Goal: Task Accomplishment & Management: Complete application form

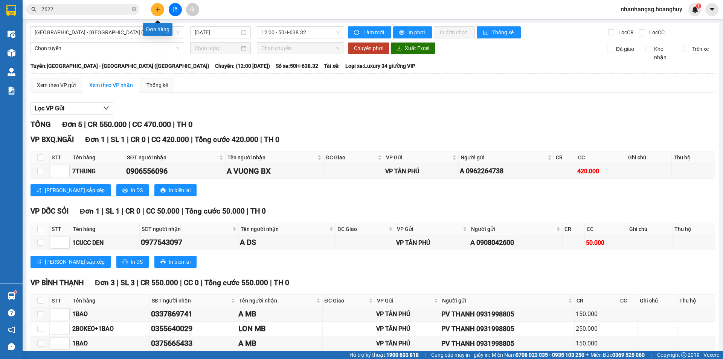
click at [156, 10] on icon "plus" at bounding box center [157, 9] width 5 height 5
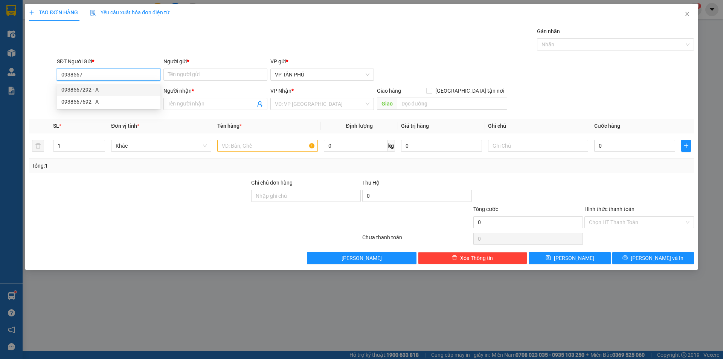
click at [74, 87] on div "0938567292 - A" at bounding box center [108, 90] width 95 height 8
type input "0938567292"
type input "A"
type input "0969285778"
type input "A TINH PHONG"
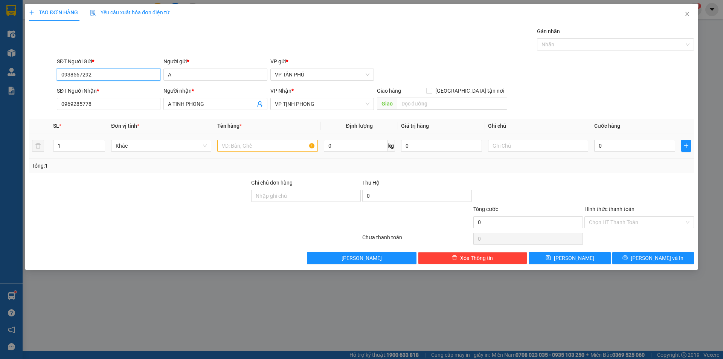
type input "0938567292"
click at [234, 142] on input "text" at bounding box center [267, 146] width 100 height 12
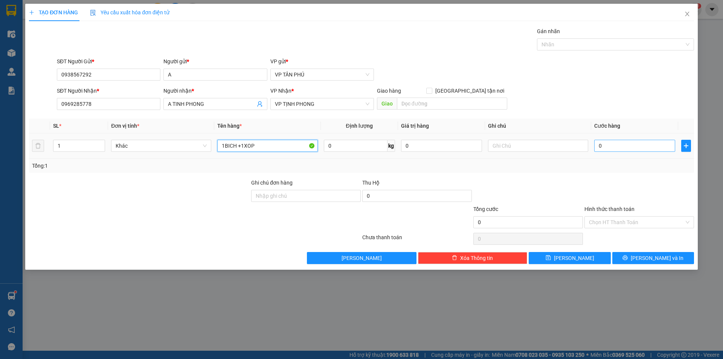
type input "1BICH +1XOP"
click at [615, 147] on input "0" at bounding box center [635, 146] width 81 height 12
type input "1"
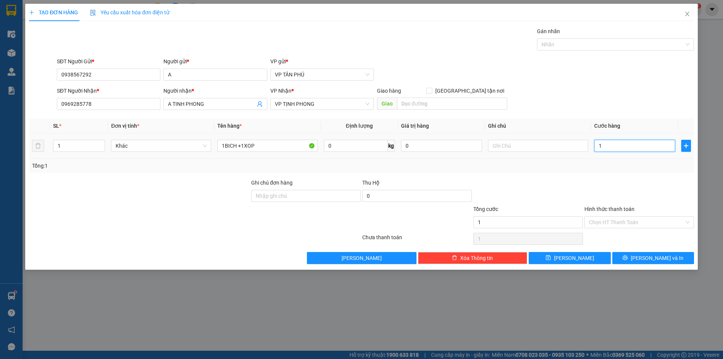
type input "12"
type input "120"
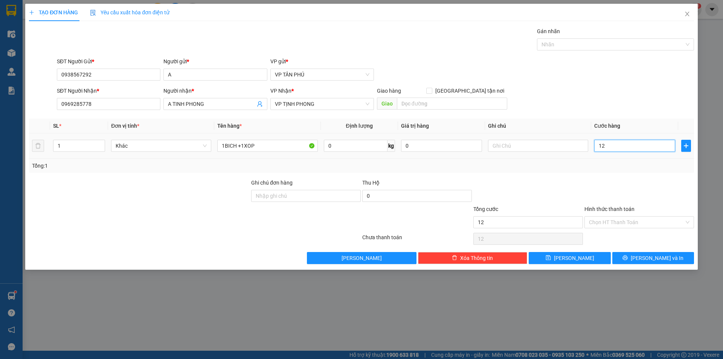
type input "120"
type input "120.000"
click at [649, 254] on span "[PERSON_NAME] và In" at bounding box center [657, 258] width 53 height 8
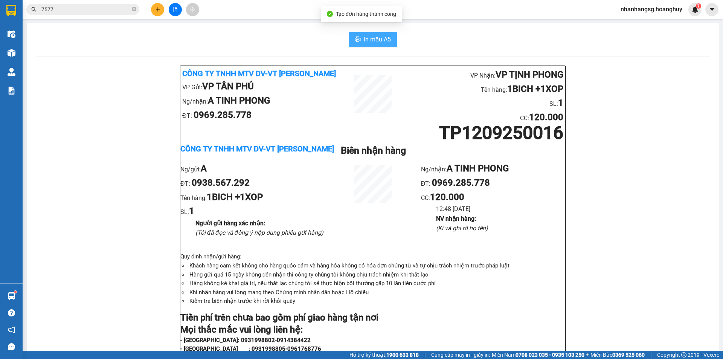
click at [387, 46] on button "In mẫu A5" at bounding box center [373, 39] width 48 height 15
click at [154, 11] on button at bounding box center [157, 9] width 13 height 13
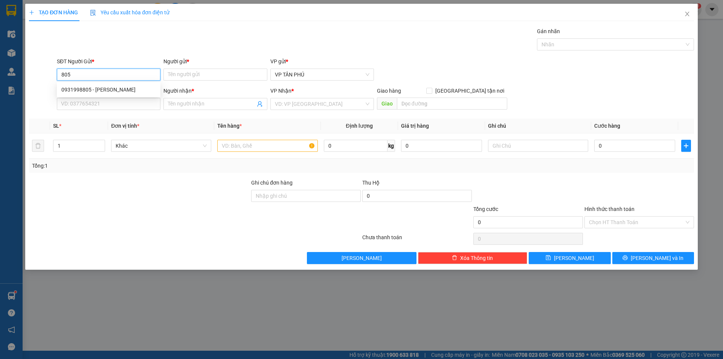
click at [123, 86] on div "0931998805 - [PERSON_NAME]" at bounding box center [108, 90] width 95 height 8
type input "0931998805"
type input "PV THANH"
type input "0337869741"
type input "A MB"
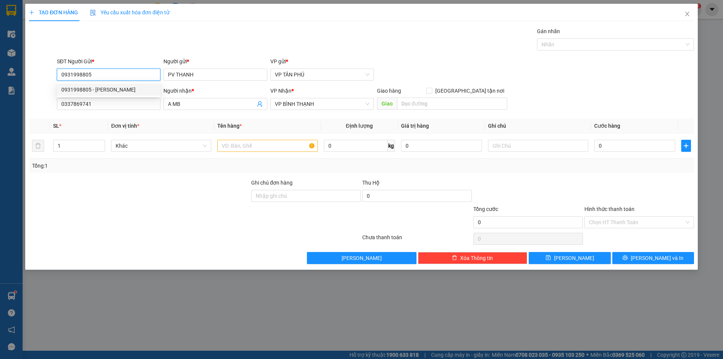
click at [123, 86] on div "0931998805 - [PERSON_NAME]" at bounding box center [108, 90] width 95 height 8
type input "0931998805"
click at [174, 103] on input "A MB" at bounding box center [211, 104] width 87 height 8
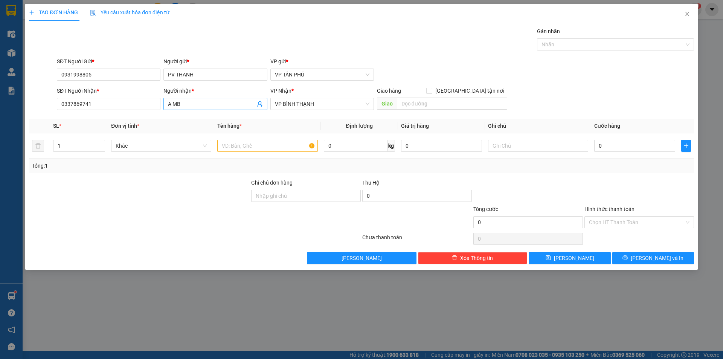
click at [175, 103] on input "A MB" at bounding box center [211, 104] width 87 height 8
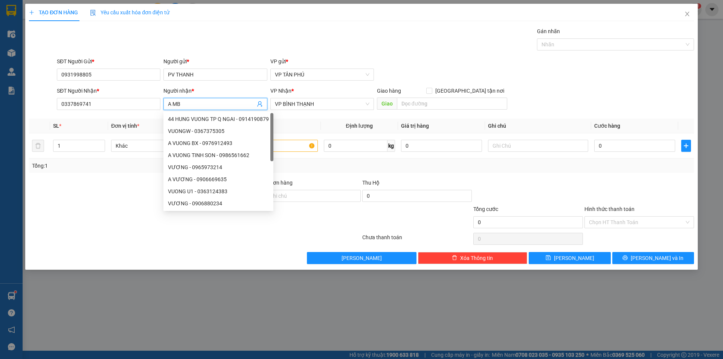
click at [174, 103] on input "A MB" at bounding box center [211, 104] width 87 height 8
type input "Y"
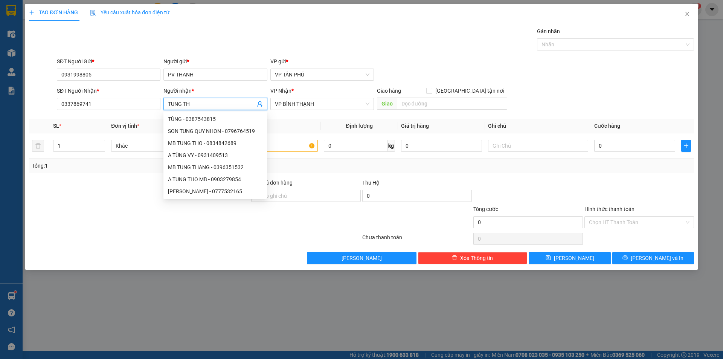
type input "TUNG THO"
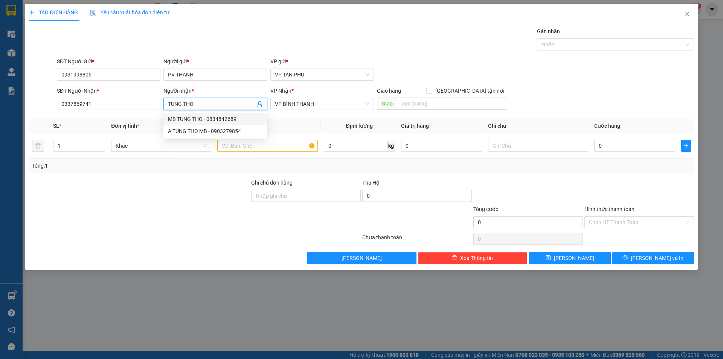
click at [223, 118] on div "MB TUNG THO - 0834842689" at bounding box center [215, 119] width 95 height 8
type input "0834842689"
type input "MB TUNG THO"
click at [287, 144] on input "text" at bounding box center [267, 146] width 100 height 12
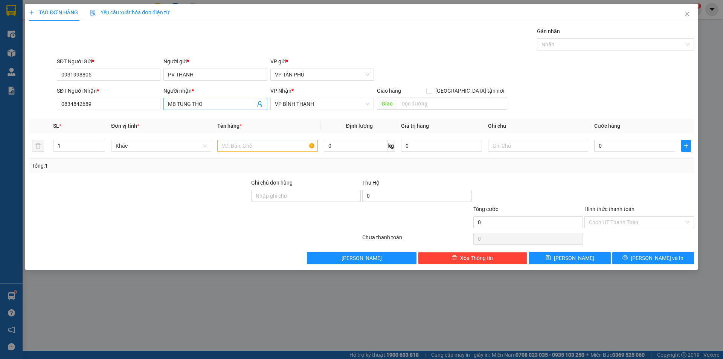
click at [187, 106] on input "MB TUNG THO" at bounding box center [211, 104] width 87 height 8
click at [186, 105] on input "MB TUNG THO" at bounding box center [211, 104] width 87 height 8
click at [220, 130] on div "A TUNG THO MB - 0903279854" at bounding box center [215, 131] width 95 height 8
type input "0903279854"
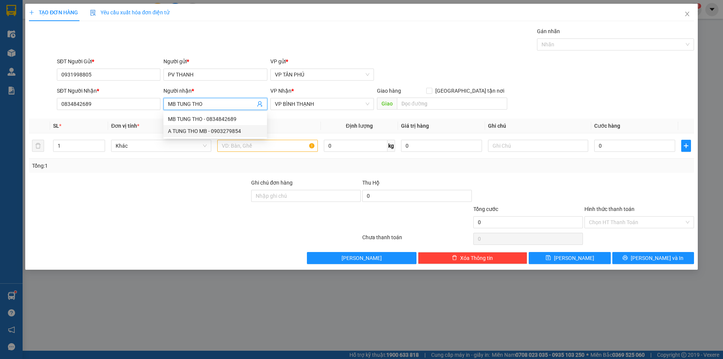
type input "A TUNG THO MB"
click at [255, 147] on input "text" at bounding box center [267, 146] width 100 height 12
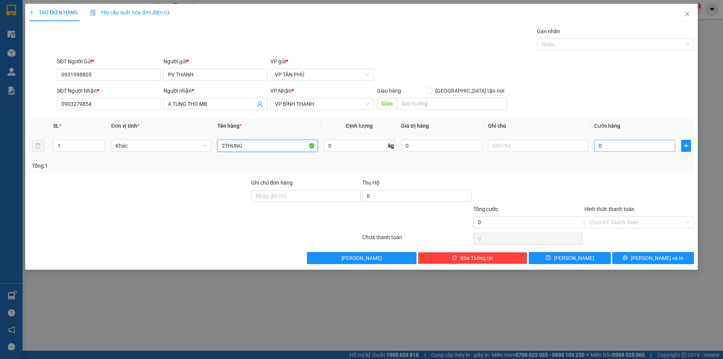
type input "2THUNG"
click at [628, 148] on input "0" at bounding box center [635, 146] width 81 height 12
type input "1"
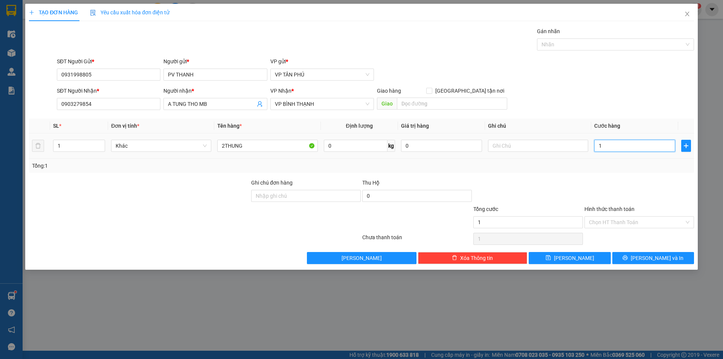
type input "15"
type input "150"
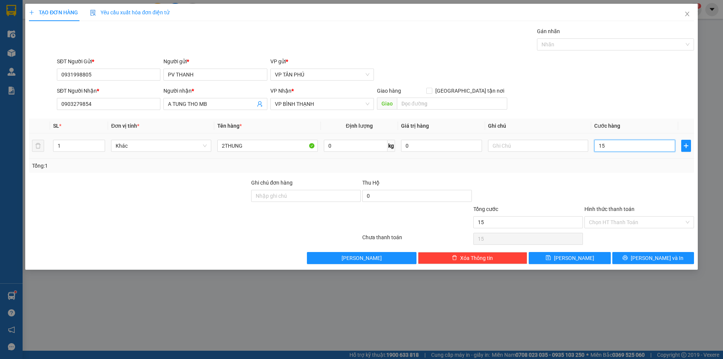
type input "150"
type input "150.000"
click at [648, 260] on span "[PERSON_NAME] và In" at bounding box center [657, 258] width 53 height 8
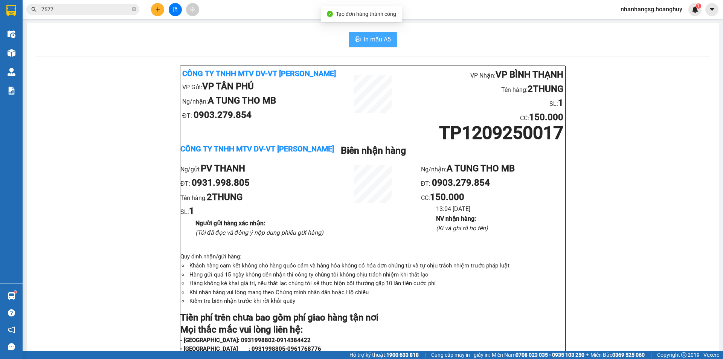
click at [385, 40] on span "In mẫu A5" at bounding box center [377, 39] width 27 height 9
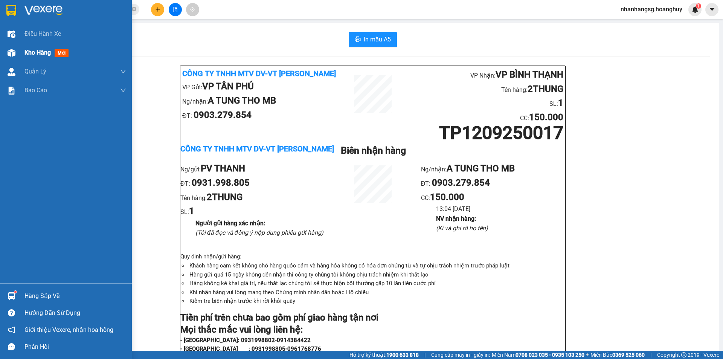
click at [32, 53] on span "Kho hàng" at bounding box center [37, 52] width 26 height 7
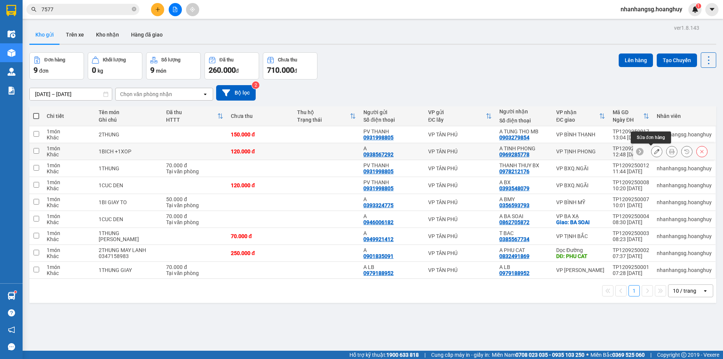
click at [652, 151] on button at bounding box center [657, 151] width 11 height 13
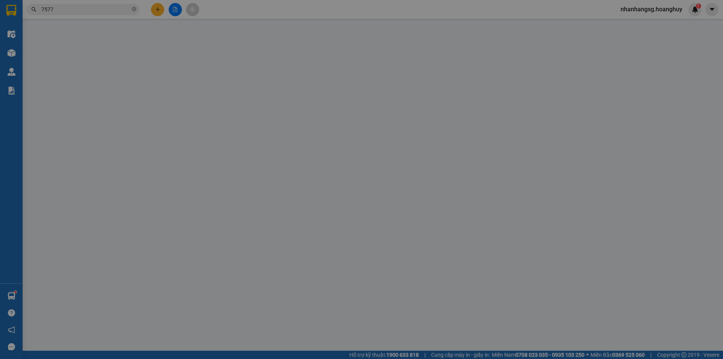
type input "0938567292"
type input "A"
type input "0969285778"
type input "A TINH PHONG"
type input "120.000"
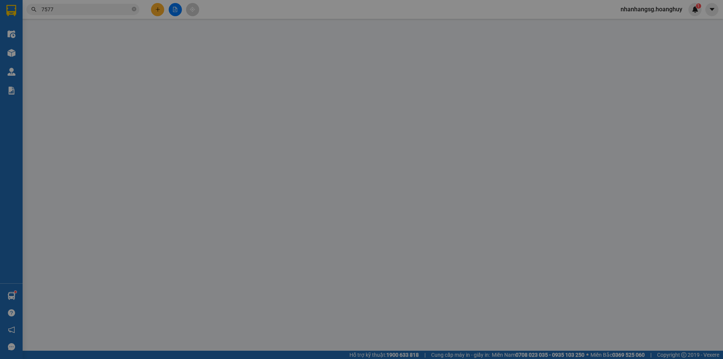
type input "120.000"
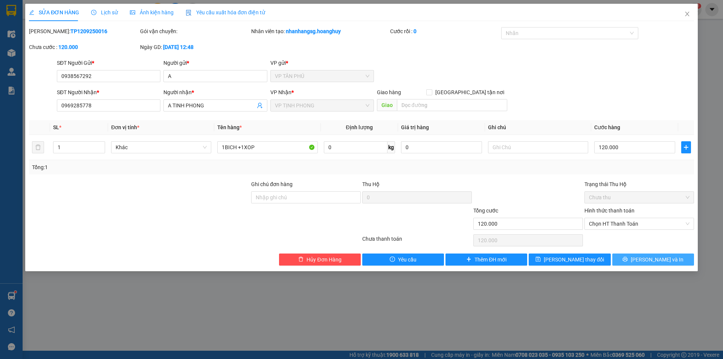
click at [635, 256] on button "[PERSON_NAME] và In" at bounding box center [654, 260] width 82 height 12
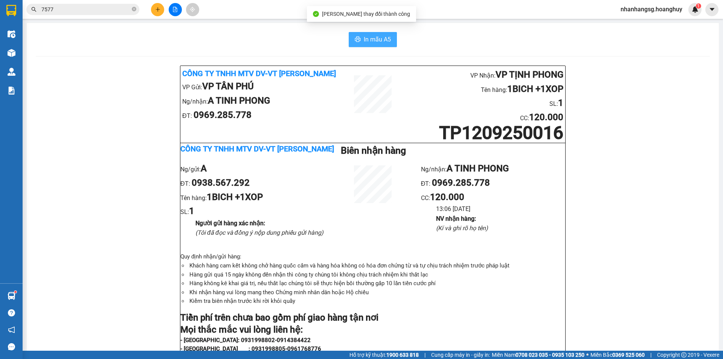
click at [383, 37] on span "In mẫu A5" at bounding box center [377, 39] width 27 height 9
click at [72, 10] on input "7577" at bounding box center [85, 9] width 89 height 8
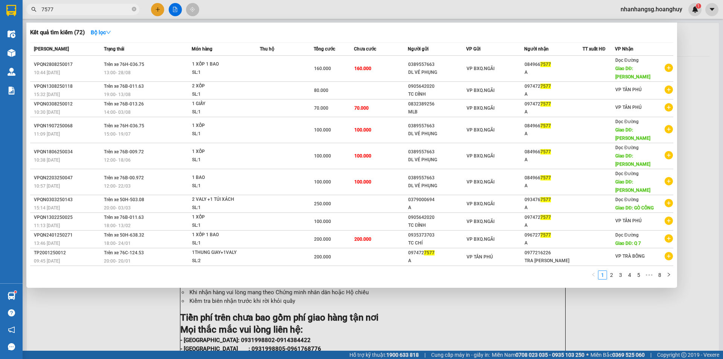
click at [71, 8] on input "7577" at bounding box center [85, 9] width 89 height 8
click at [71, 9] on input "7577" at bounding box center [85, 9] width 89 height 8
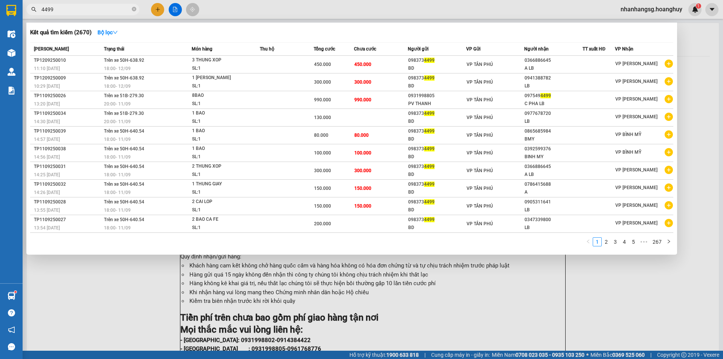
type input "4499"
click at [157, 11] on div at bounding box center [361, 179] width 723 height 359
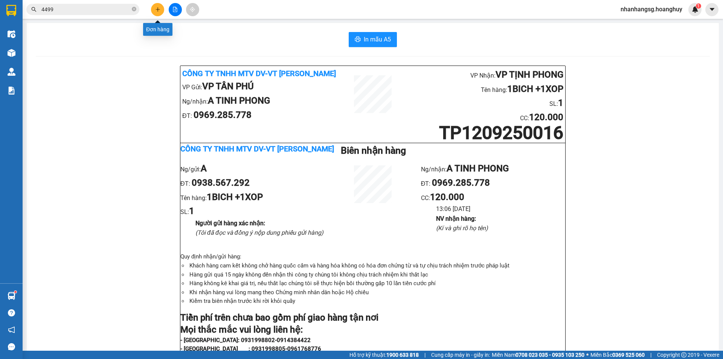
click at [157, 11] on icon "plus" at bounding box center [157, 9] width 5 height 5
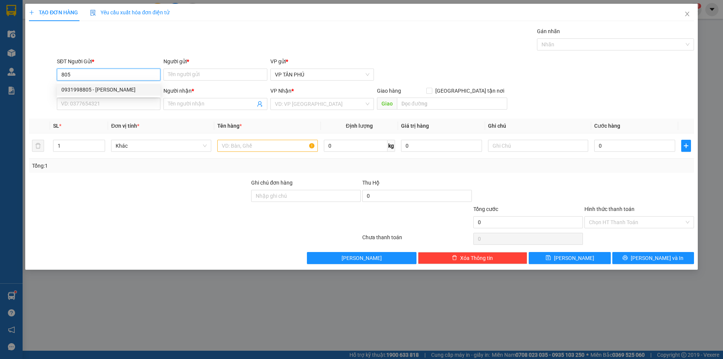
click at [97, 89] on div "0931998805 - [PERSON_NAME]" at bounding box center [108, 90] width 95 height 8
type input "0931998805"
type input "PV THANH"
type input "0903279854"
type input "A TUNG THO MB"
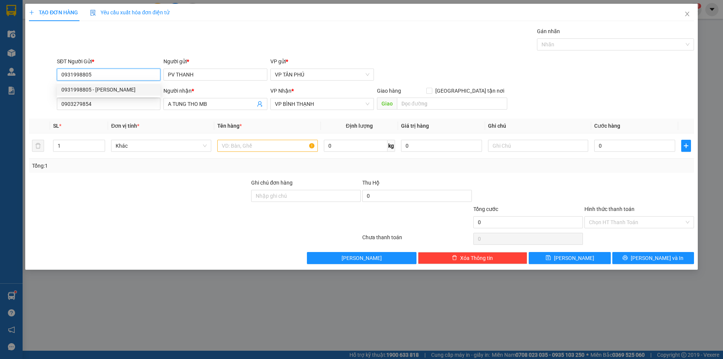
type input "0931998805"
click at [98, 97] on div "SĐT Người Nhận *" at bounding box center [109, 92] width 104 height 11
click at [98, 101] on input "0903279854" at bounding box center [109, 104] width 104 height 12
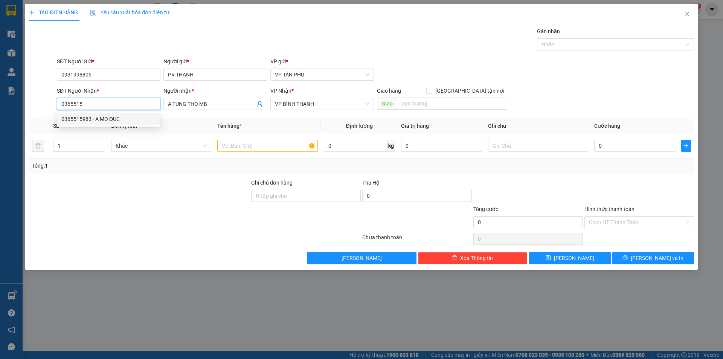
click at [102, 119] on div "0365515983 - A MO ĐUC" at bounding box center [108, 119] width 95 height 8
type input "0365515983"
type input "A MO ĐUC"
type input "MO DUC"
type input "0365515983"
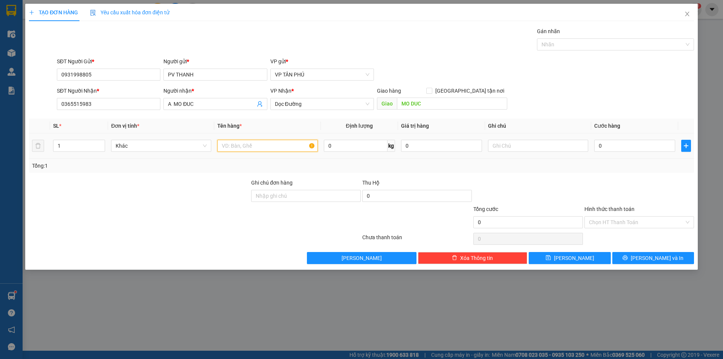
click at [272, 148] on input "text" at bounding box center [267, 146] width 100 height 12
type input "1BAO TRANG"
click at [626, 220] on input "Hình thức thanh toán" at bounding box center [636, 222] width 95 height 11
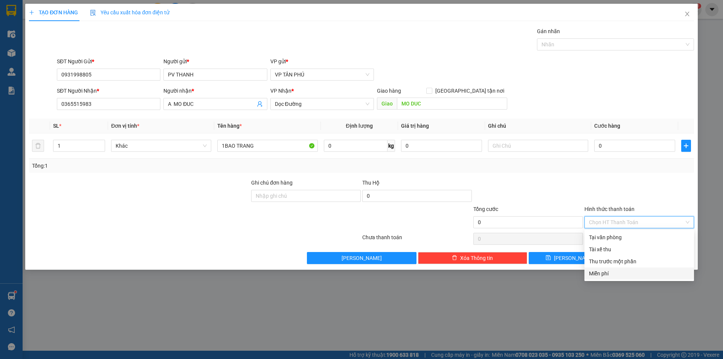
click at [608, 271] on div "Miễn phí" at bounding box center [639, 273] width 101 height 8
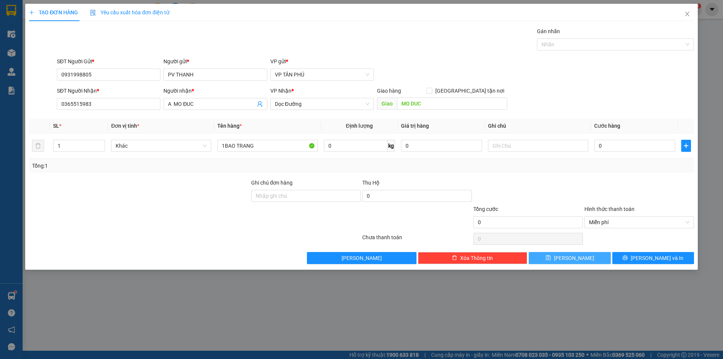
click at [551, 257] on icon "save" at bounding box center [548, 257] width 5 height 5
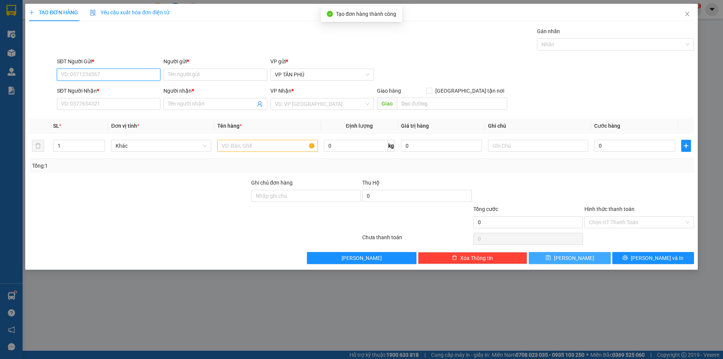
click at [124, 76] on input "SĐT Người Gửi *" at bounding box center [109, 75] width 104 height 12
click at [82, 87] on div "0931998805 - [PERSON_NAME]" at bounding box center [108, 90] width 95 height 8
type input "0931998805"
type input "PV THANH"
type input "0365515983"
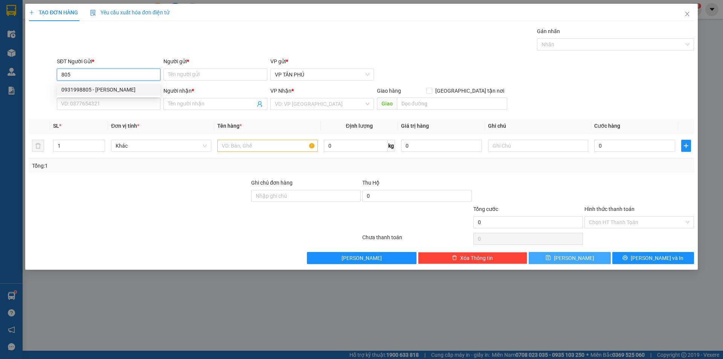
type input "A MO ĐUC"
type input "MO DUC"
type input "0931998805"
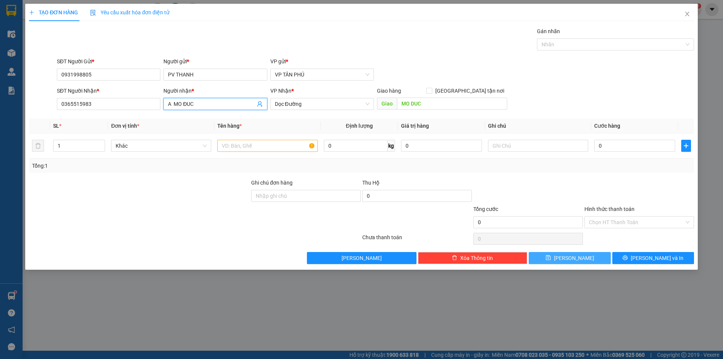
click at [189, 103] on input "A MO ĐUC" at bounding box center [211, 104] width 87 height 8
type input "HAI DANG"
click at [216, 121] on div "HAI DANG MB - 0962291181" at bounding box center [215, 119] width 95 height 8
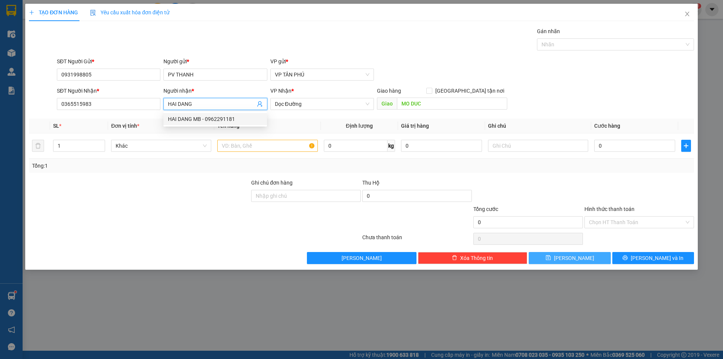
type input "0962291181"
type input "HAI DANG MB"
click at [260, 147] on input "text" at bounding box center [267, 146] width 100 height 12
click at [306, 105] on span "Dọc Đường" at bounding box center [322, 103] width 95 height 11
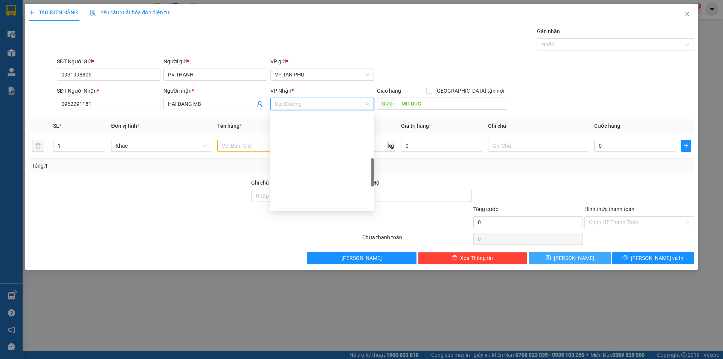
scroll to position [190, 0]
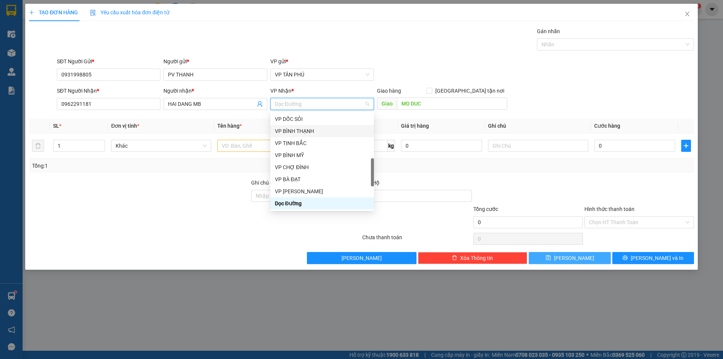
click at [304, 131] on div "VP BÌNH THẠNH" at bounding box center [322, 131] width 95 height 8
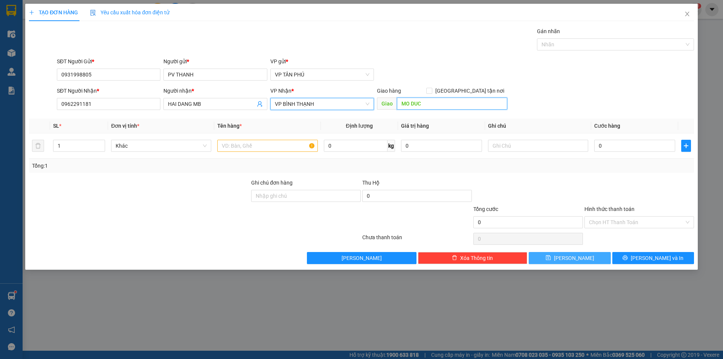
click at [449, 102] on input "MO DUC" at bounding box center [452, 104] width 110 height 12
click at [290, 141] on input "text" at bounding box center [267, 146] width 100 height 12
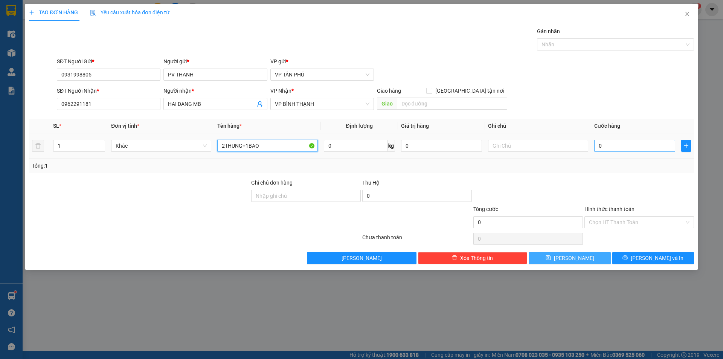
type input "2THUNG+1BAO"
click at [612, 147] on input "0" at bounding box center [635, 146] width 81 height 12
type input "3"
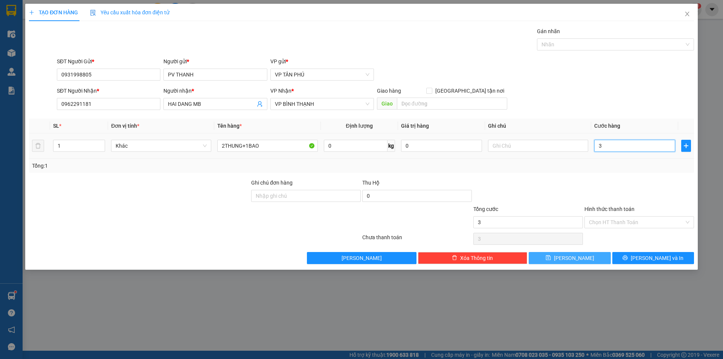
type input "30"
type input "300"
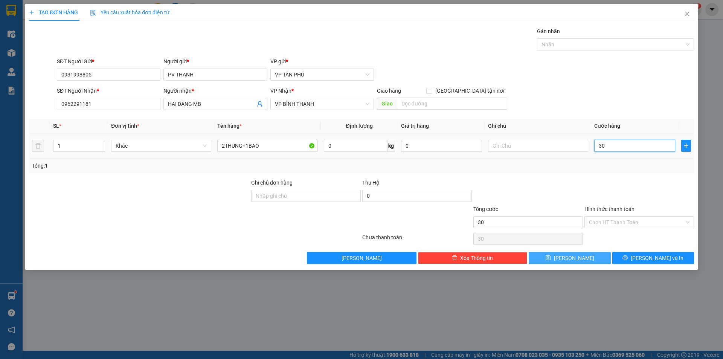
type input "300"
type input "300.000"
click at [639, 254] on button "[PERSON_NAME] và In" at bounding box center [654, 258] width 82 height 12
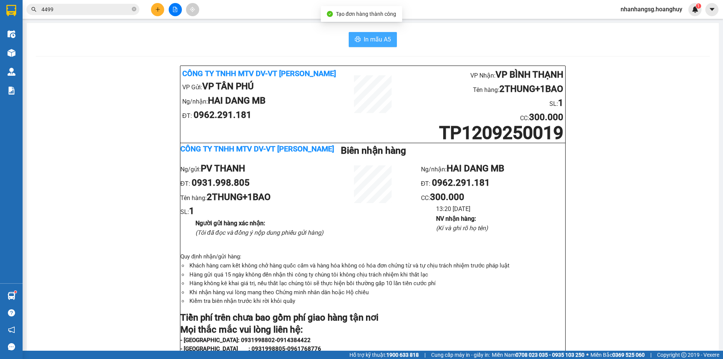
click at [381, 40] on span "In mẫu A5" at bounding box center [377, 39] width 27 height 9
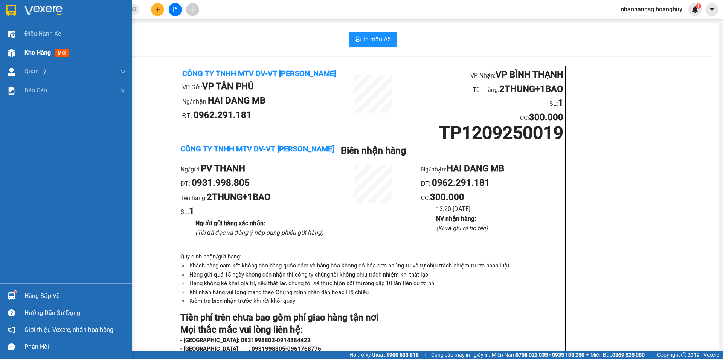
click at [40, 49] on span "Kho hàng" at bounding box center [37, 52] width 26 height 7
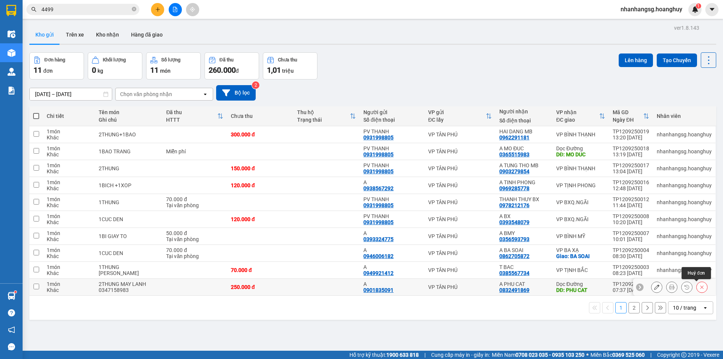
click at [697, 286] on button at bounding box center [702, 287] width 11 height 13
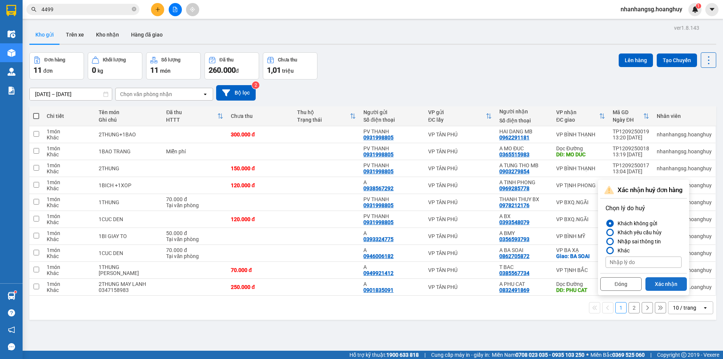
click at [674, 284] on button "Xác nhận" at bounding box center [666, 284] width 41 height 14
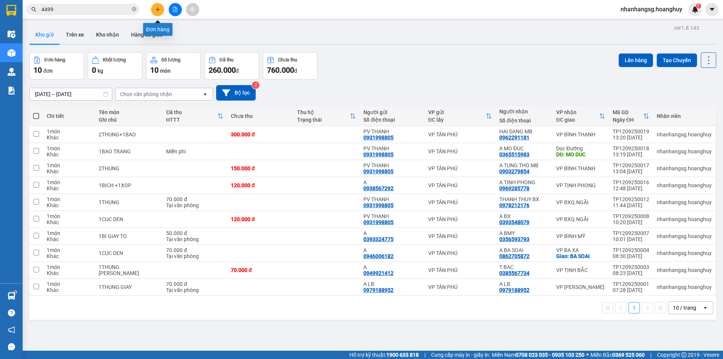
click at [157, 11] on icon "plus" at bounding box center [157, 9] width 5 height 5
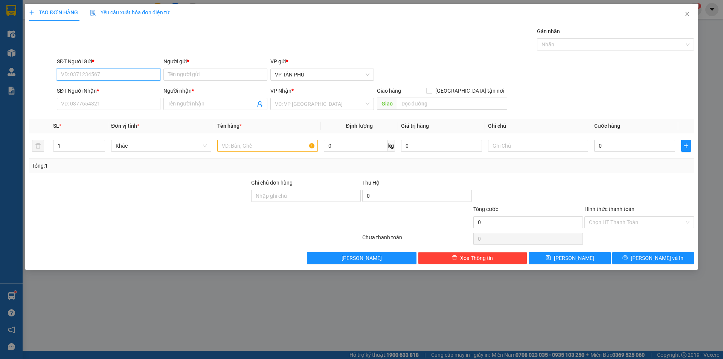
click at [122, 71] on input "SĐT Người Gửi *" at bounding box center [109, 75] width 104 height 12
click at [112, 89] on div "0931998805 - [PERSON_NAME]" at bounding box center [108, 90] width 95 height 8
type input "0931998805"
type input "PV THANH"
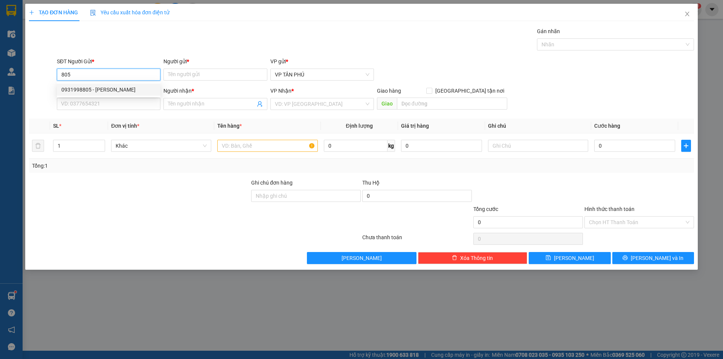
type input "0962291181"
type input "HAI DANG MB"
type input "0931998805"
click at [119, 103] on input "0962291181" at bounding box center [109, 104] width 104 height 12
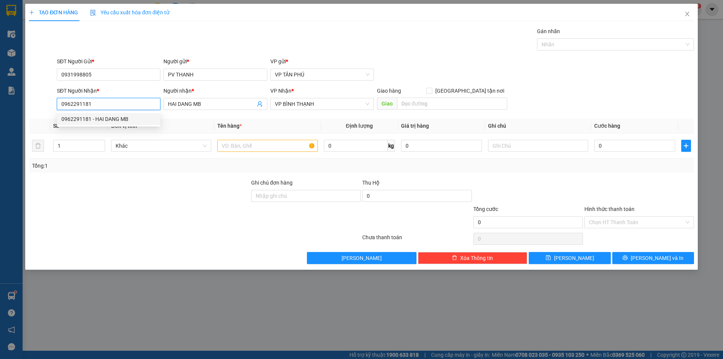
click at [119, 103] on input "0962291181" at bounding box center [109, 104] width 104 height 12
click at [112, 121] on div "0932420873 - ANH NM" at bounding box center [108, 119] width 95 height 8
type input "0932420873"
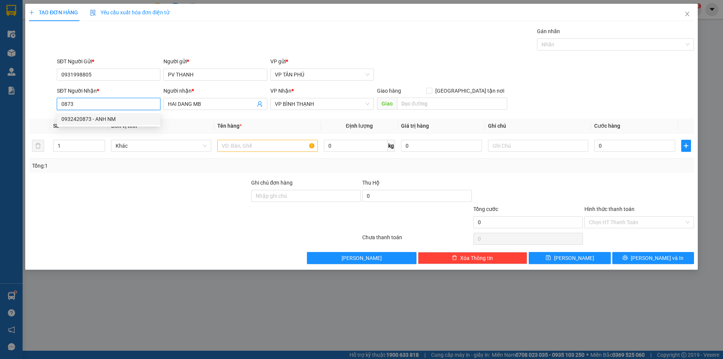
type input "ANH NM"
type input "0932420873"
click at [239, 145] on input "text" at bounding box center [267, 146] width 100 height 12
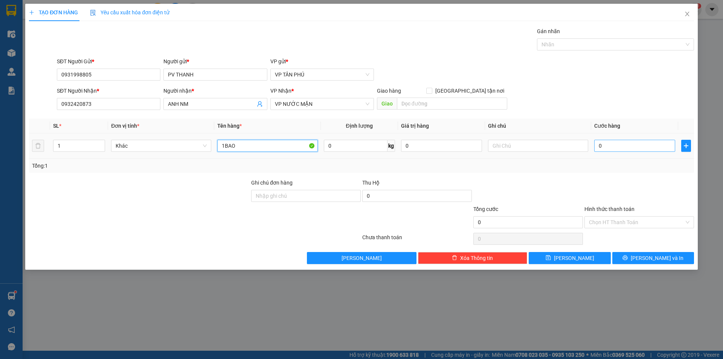
type input "1BAO"
click at [608, 142] on input "0" at bounding box center [635, 146] width 81 height 12
type input "1"
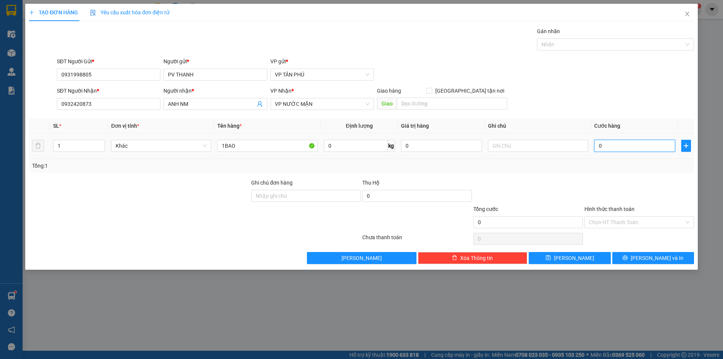
type input "1"
type input "12"
type input "120"
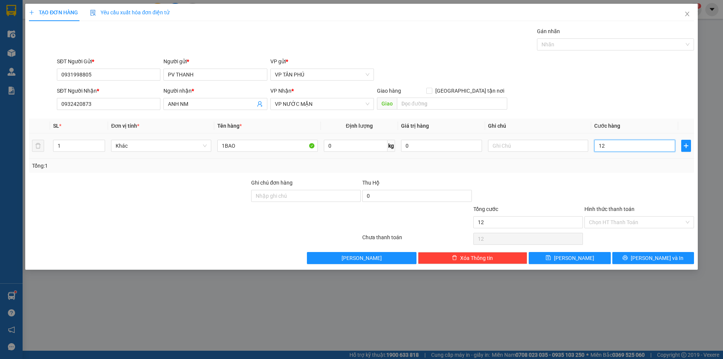
type input "120"
click at [606, 226] on input "Hình thức thanh toán" at bounding box center [636, 222] width 95 height 11
type input "120.000"
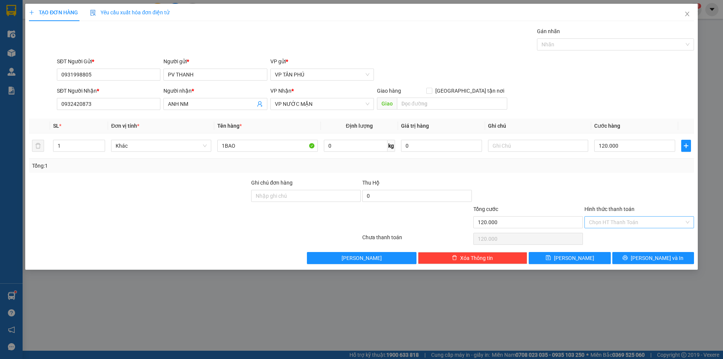
click at [606, 226] on input "Hình thức thanh toán" at bounding box center [636, 222] width 95 height 11
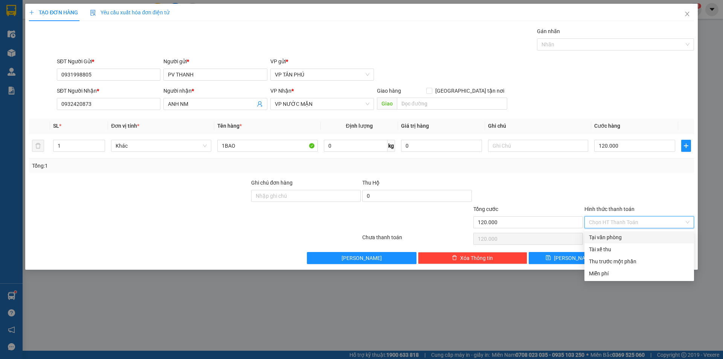
click at [605, 235] on div "Tại văn phòng" at bounding box center [639, 237] width 101 height 8
type input "0"
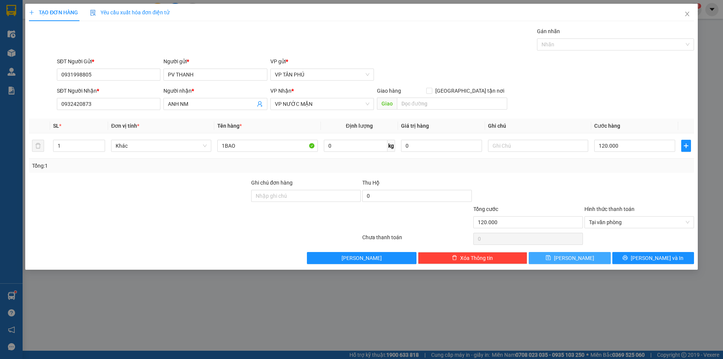
click at [584, 257] on button "[PERSON_NAME]" at bounding box center [570, 258] width 82 height 12
type input "0"
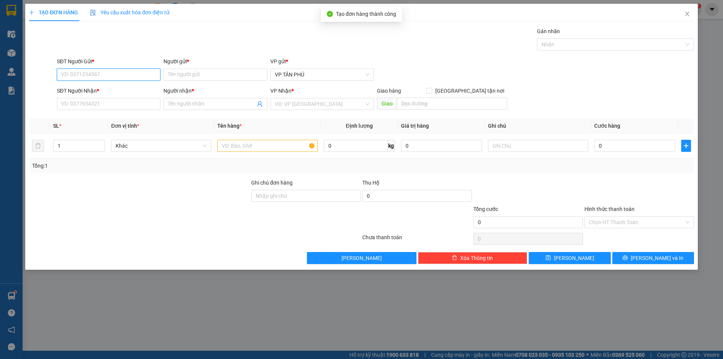
click at [114, 74] on input "SĐT Người Gửi *" at bounding box center [109, 75] width 104 height 12
click at [113, 87] on div "0931998805 - [PERSON_NAME]" at bounding box center [108, 90] width 95 height 8
type input "0931998805"
type input "PV THANH"
type input "0932420873"
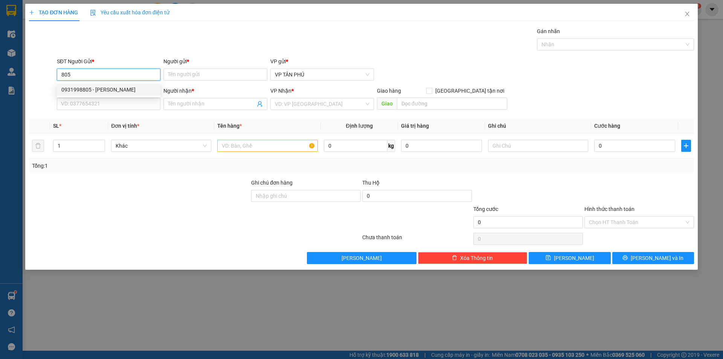
type input "ANH NM"
type input "0931998805"
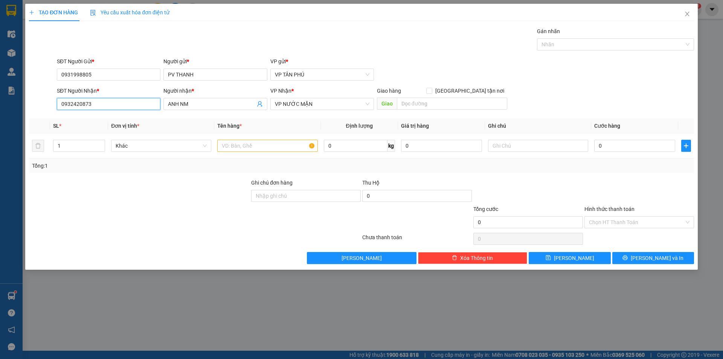
click at [107, 102] on input "0932420873" at bounding box center [109, 104] width 104 height 12
click at [114, 120] on div "0932501043 - A NM" at bounding box center [108, 119] width 95 height 8
type input "0932501043"
type input "A NM"
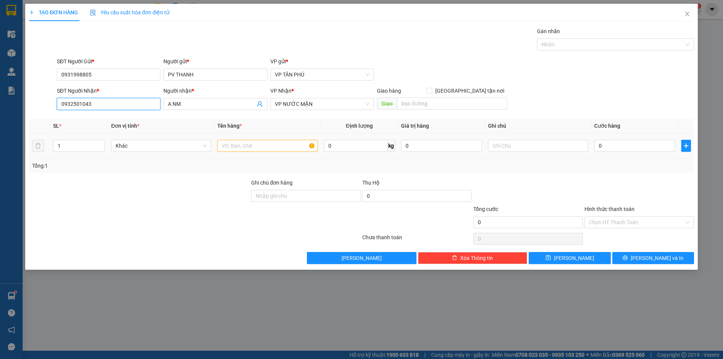
type input "0932501043"
click at [241, 145] on input "text" at bounding box center [267, 146] width 100 height 12
type input "1BAO"
click at [614, 143] on input "0" at bounding box center [635, 146] width 81 height 12
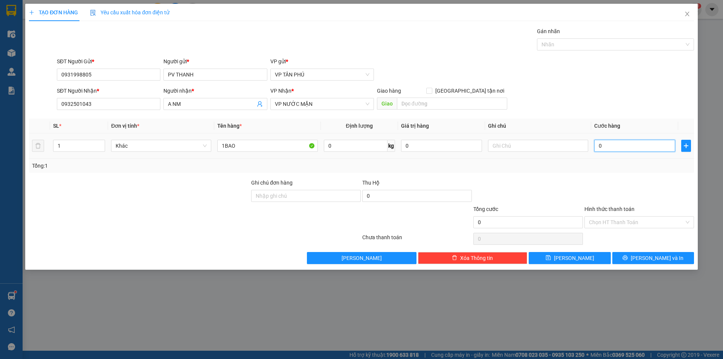
type input "1"
type input "13"
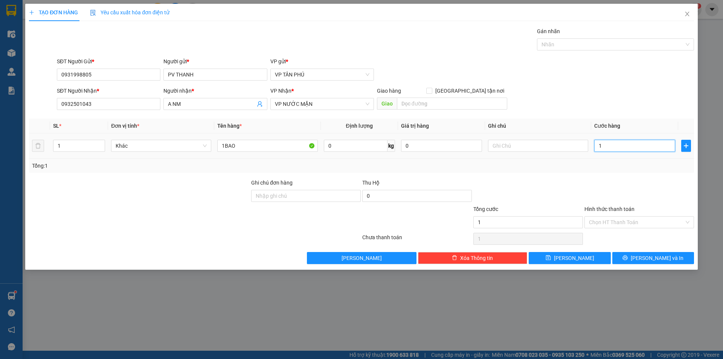
type input "13"
type input "130"
click at [604, 223] on input "Hình thức thanh toán" at bounding box center [636, 222] width 95 height 11
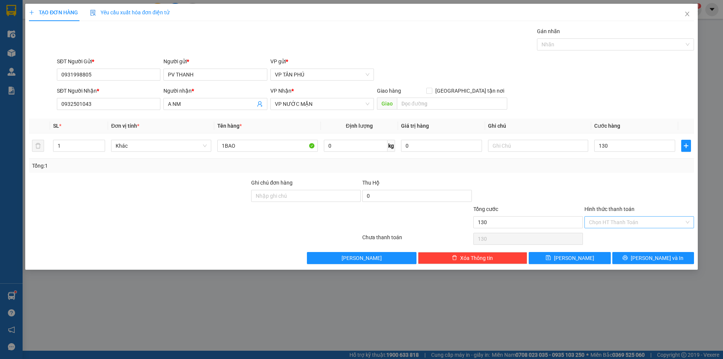
type input "130.000"
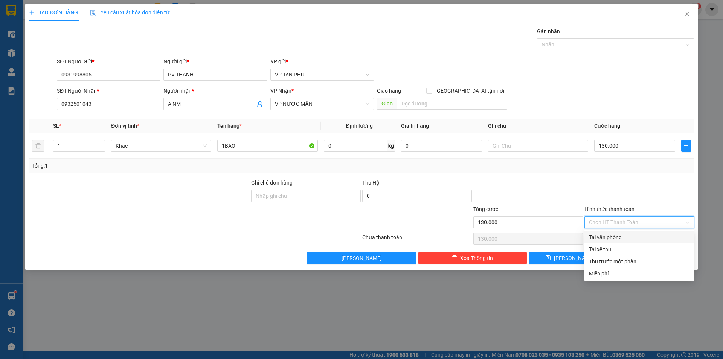
click at [605, 235] on div "Tại văn phòng" at bounding box center [639, 237] width 101 height 8
type input "0"
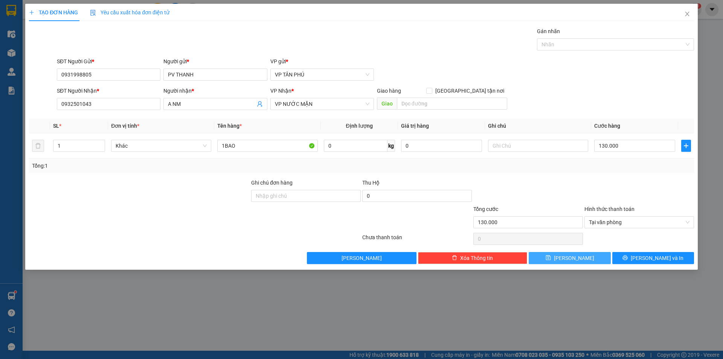
drag, startPoint x: 588, startPoint y: 252, endPoint x: 590, endPoint y: 257, distance: 4.7
click at [589, 255] on button "[PERSON_NAME]" at bounding box center [570, 258] width 82 height 12
click at [590, 257] on button "[PERSON_NAME]" at bounding box center [570, 258] width 82 height 12
type input "0"
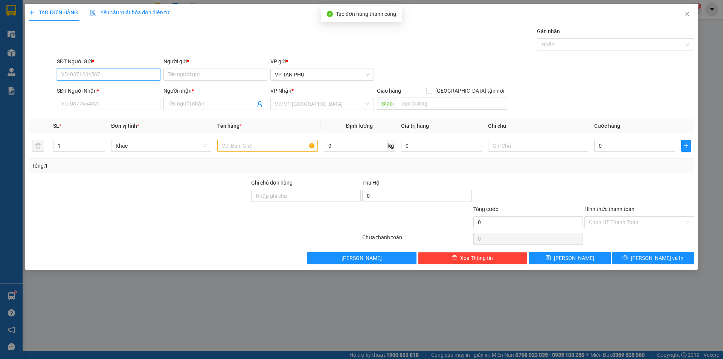
click at [127, 76] on input "SĐT Người Gửi *" at bounding box center [109, 75] width 104 height 12
click at [88, 76] on input "SĐT Người Gửi *" at bounding box center [109, 75] width 104 height 12
click at [92, 90] on div "0931998805 - [PERSON_NAME]" at bounding box center [108, 90] width 95 height 8
type input "0931998805"
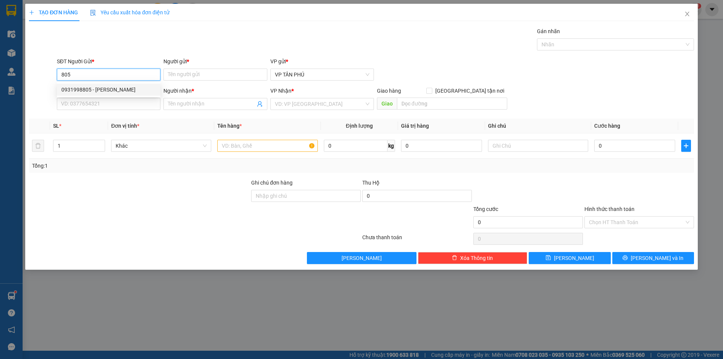
type input "PV THANH"
type input "0932501043"
type input "A NM"
type input "0931998805"
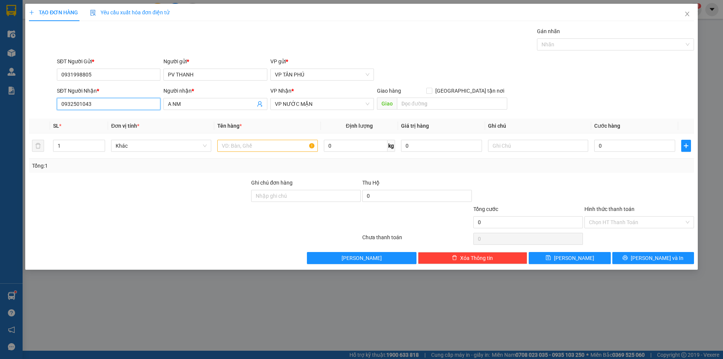
click at [101, 102] on input "0932501043" at bounding box center [109, 104] width 104 height 12
click at [100, 120] on div "0398275992 - BE 5 MB" at bounding box center [108, 119] width 95 height 8
type input "0398275992"
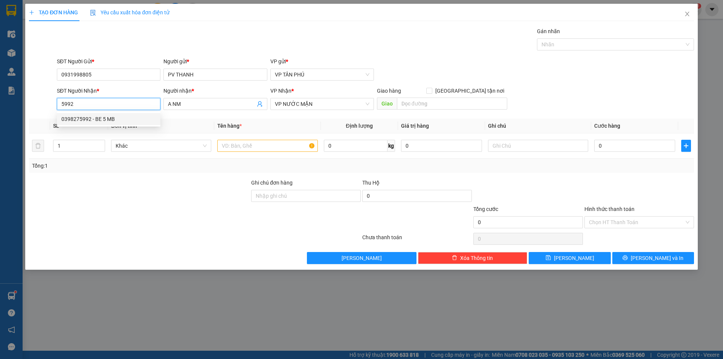
type input "BE 5 MB"
type input "0398275992"
click at [232, 144] on input "text" at bounding box center [267, 146] width 100 height 12
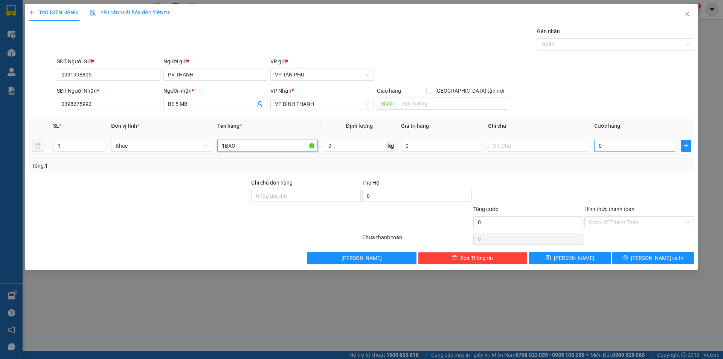
type input "1BAO"
click at [614, 144] on input "0" at bounding box center [635, 146] width 81 height 12
type input "1"
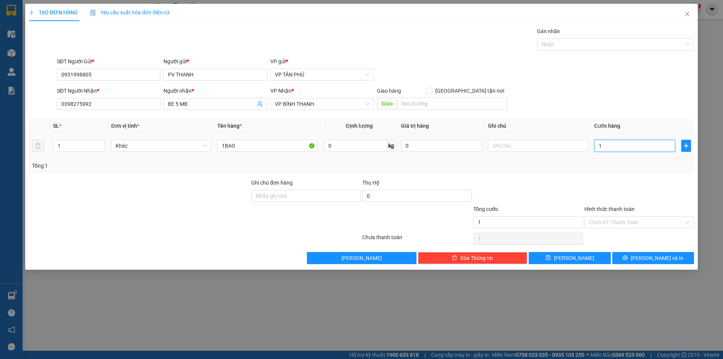
type input "15"
type input "150"
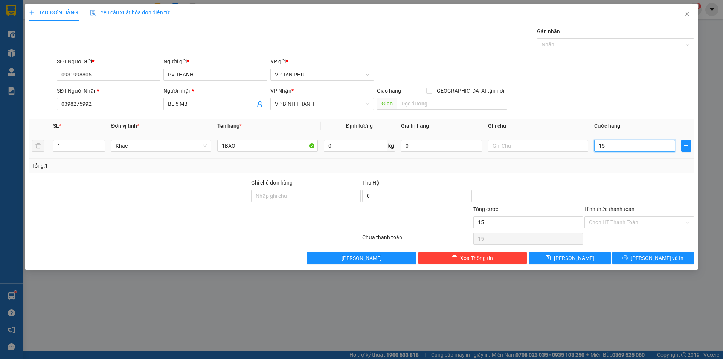
type input "150"
type input "150.000"
click at [607, 220] on input "Hình thức thanh toán" at bounding box center [636, 222] width 95 height 11
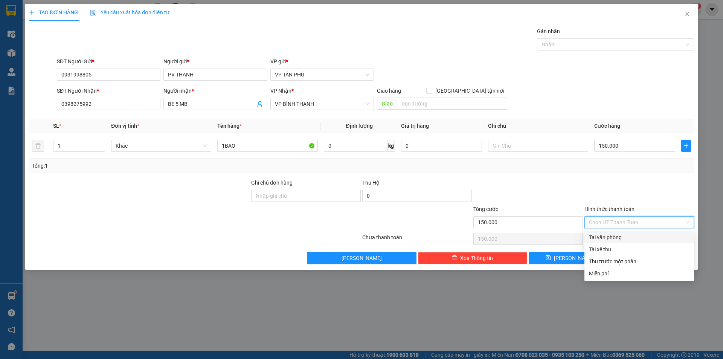
click at [609, 233] on div "Tại văn phòng" at bounding box center [639, 237] width 101 height 8
type input "0"
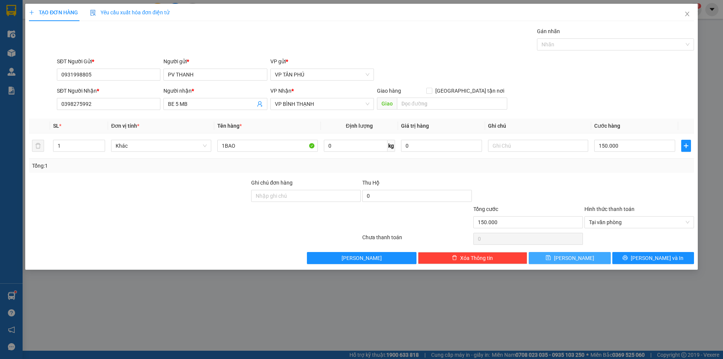
click at [587, 256] on button "[PERSON_NAME]" at bounding box center [570, 258] width 82 height 12
type input "0"
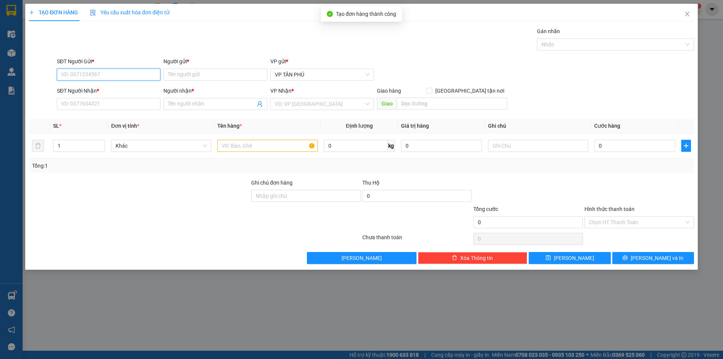
click at [125, 72] on input "SĐT Người Gửi *" at bounding box center [109, 75] width 104 height 12
click at [105, 88] on div "0931998805 - [PERSON_NAME]" at bounding box center [108, 90] width 95 height 8
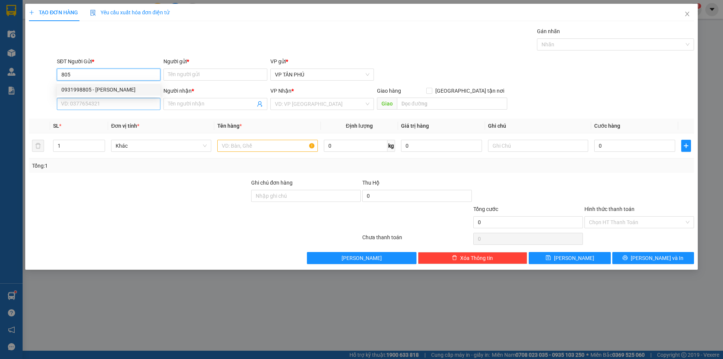
type input "0931998805"
type input "PV THANH"
type input "0398275992"
type input "BE 5 MB"
type input "0931998805"
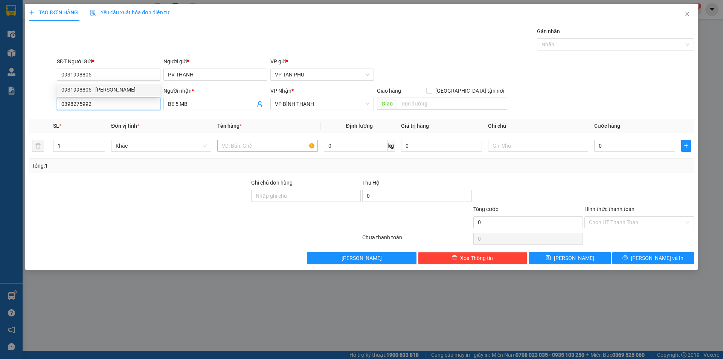
click at [113, 102] on input "0398275992" at bounding box center [109, 104] width 104 height 12
click at [97, 118] on div "0985688942 - A" at bounding box center [108, 119] width 95 height 8
type input "0985688942"
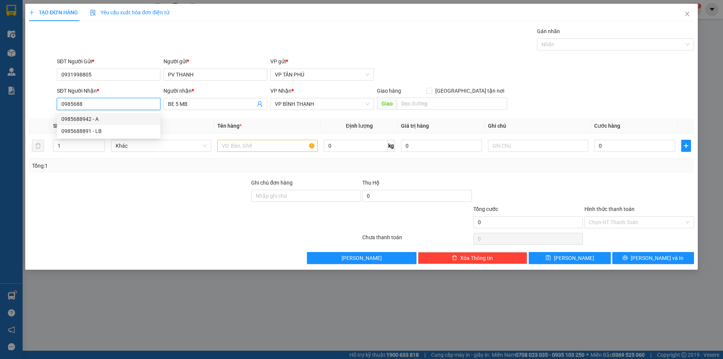
type input "A"
checkbox input "true"
type input "BA SOAI"
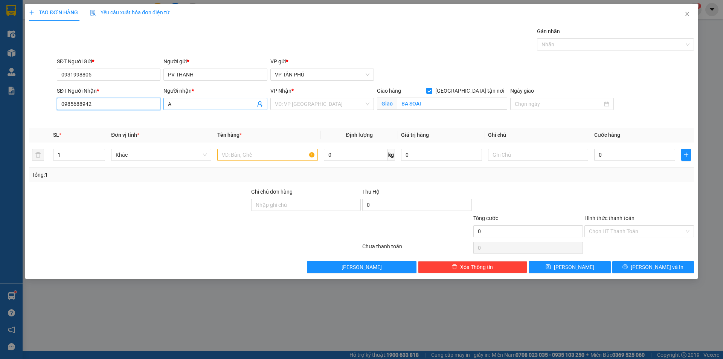
type input "0985688942"
click at [186, 102] on input "A" at bounding box center [211, 104] width 87 height 8
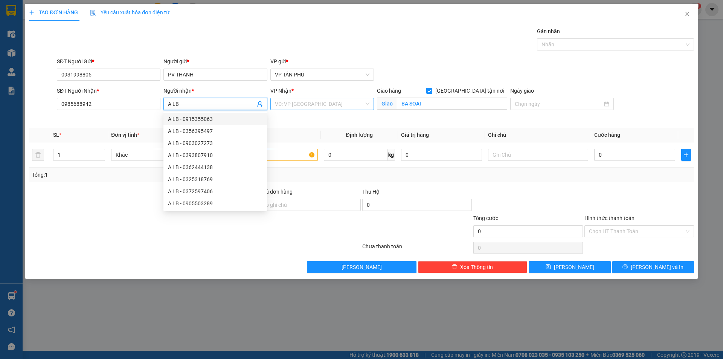
type input "A LB"
click at [285, 104] on input "search" at bounding box center [319, 103] width 89 height 11
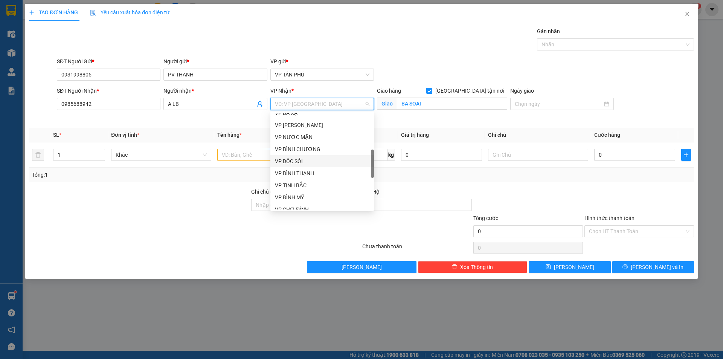
scroll to position [188, 0]
click at [288, 194] on div "VP [PERSON_NAME]" at bounding box center [322, 196] width 95 height 8
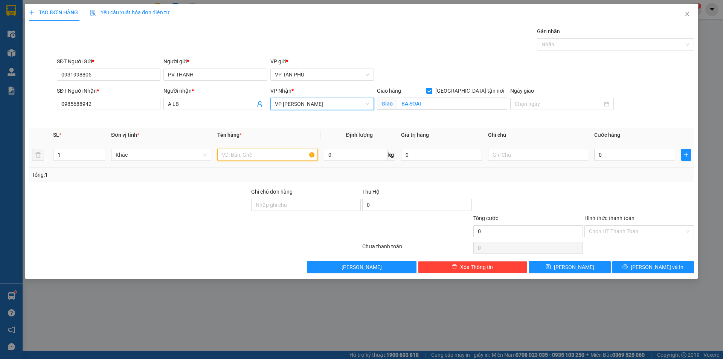
click at [253, 157] on input "text" at bounding box center [267, 155] width 100 height 12
type input "[DATE] GIAC"
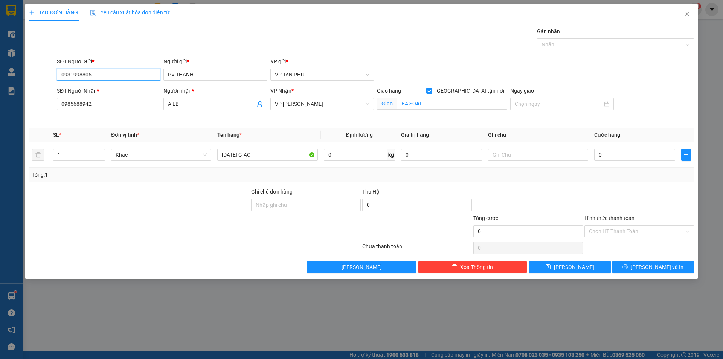
click at [108, 75] on input "0931998805" at bounding box center [109, 75] width 104 height 12
click at [98, 89] on div "0935176119 - Quả TP" at bounding box center [108, 90] width 95 height 8
type input "0935176119"
type input "Quả TP"
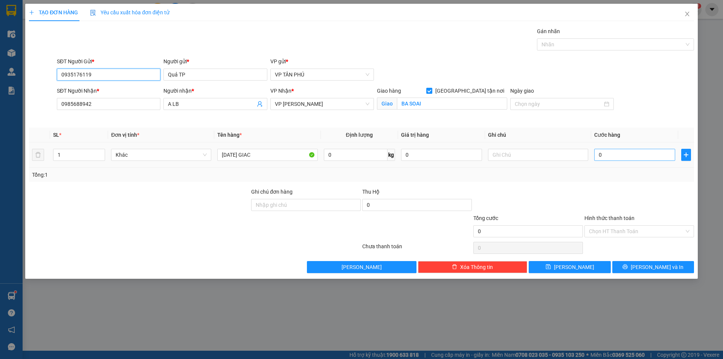
type input "0935176119"
click at [607, 154] on input "0" at bounding box center [635, 155] width 81 height 12
type input "4"
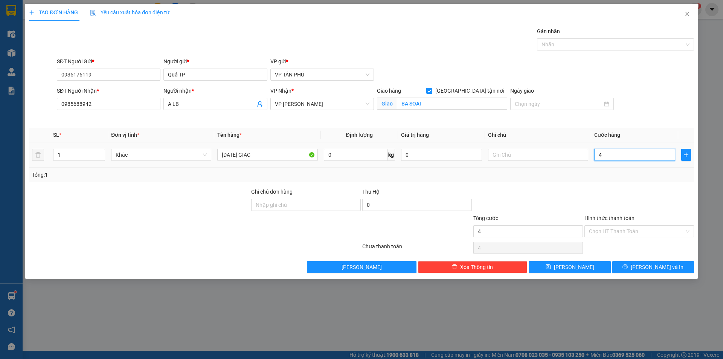
type input "40"
type input "400"
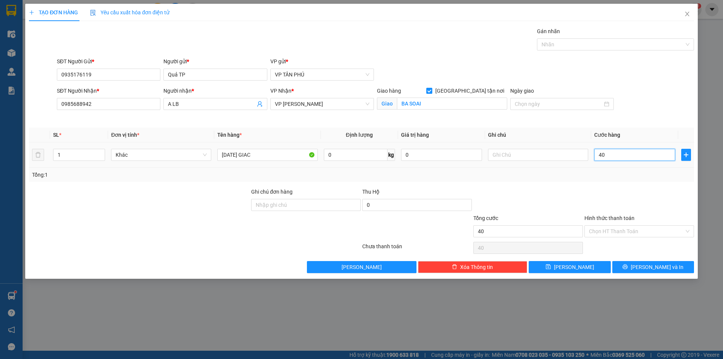
type input "400"
type input "400.000"
click at [591, 268] on button "[PERSON_NAME]" at bounding box center [570, 267] width 82 height 12
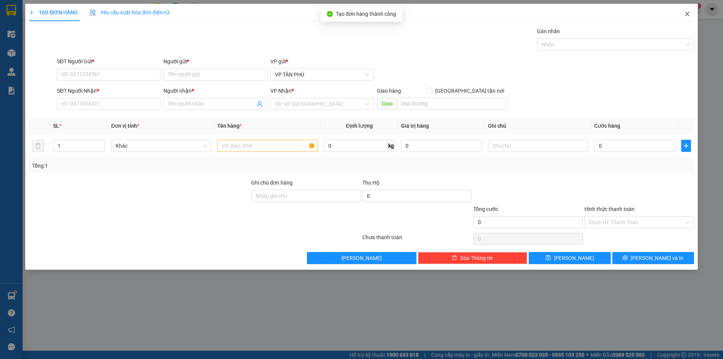
click at [690, 12] on icon "close" at bounding box center [688, 14] width 6 height 6
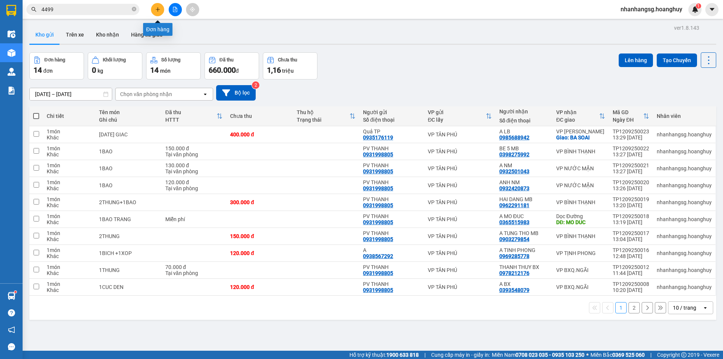
click at [156, 12] on button at bounding box center [157, 9] width 13 height 13
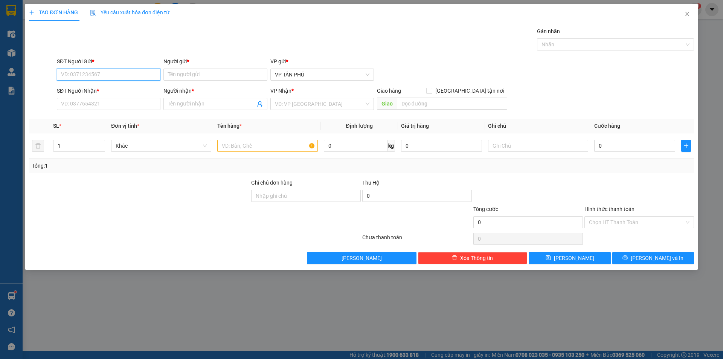
click at [105, 74] on input "SĐT Người Gửi *" at bounding box center [109, 75] width 104 height 12
click at [99, 89] on div "0931998805 - [PERSON_NAME]" at bounding box center [108, 90] width 95 height 8
click at [110, 105] on input "0398275992" at bounding box center [109, 104] width 104 height 12
click at [109, 104] on input "0398275992" at bounding box center [109, 104] width 104 height 12
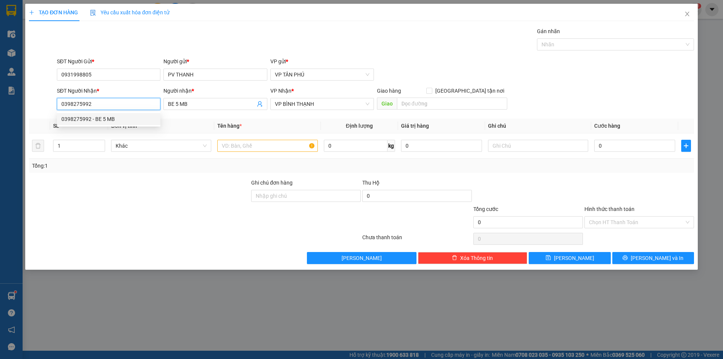
click at [109, 104] on input "0398275992" at bounding box center [109, 104] width 104 height 12
click at [185, 100] on input "BE 5 MB" at bounding box center [211, 104] width 87 height 8
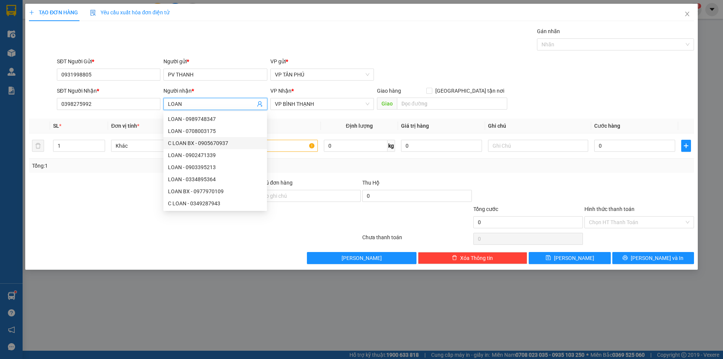
click at [213, 139] on div "C LOAN BX - 0905670937" at bounding box center [215, 143] width 95 height 8
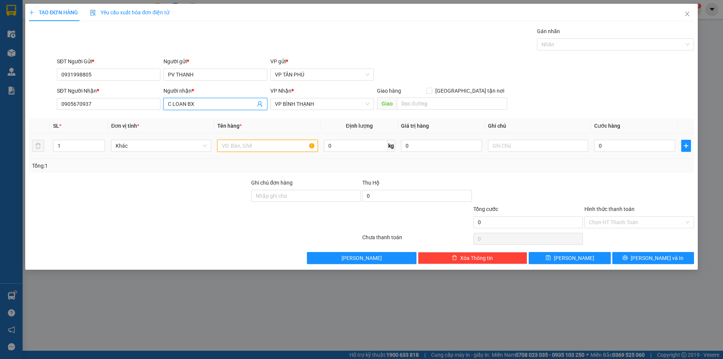
click at [285, 145] on input "text" at bounding box center [267, 146] width 100 height 12
click at [303, 108] on span "VP BÌNH THẠNH" at bounding box center [322, 103] width 95 height 11
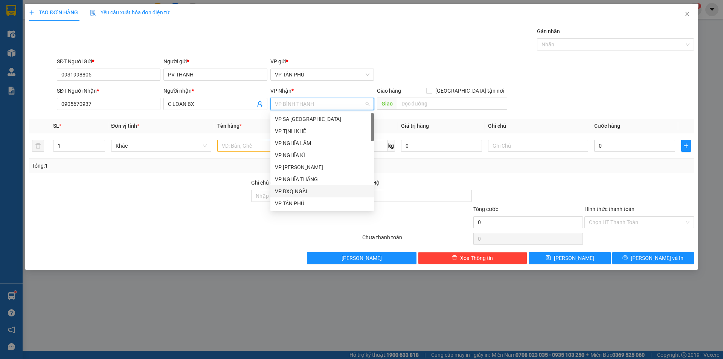
click at [298, 191] on div "VP BXQ.NGÃI" at bounding box center [322, 191] width 95 height 8
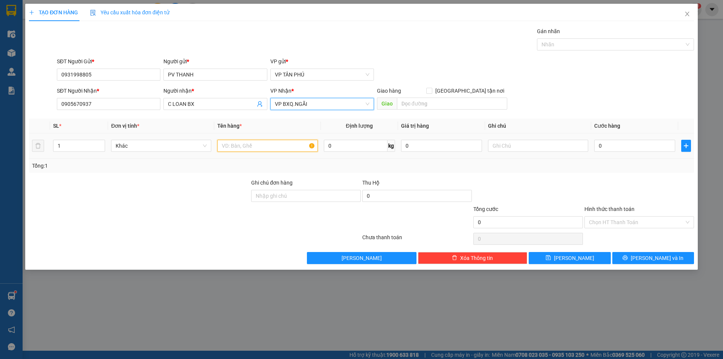
click at [255, 147] on input "text" at bounding box center [267, 146] width 100 height 12
click at [615, 147] on input "0" at bounding box center [635, 146] width 81 height 12
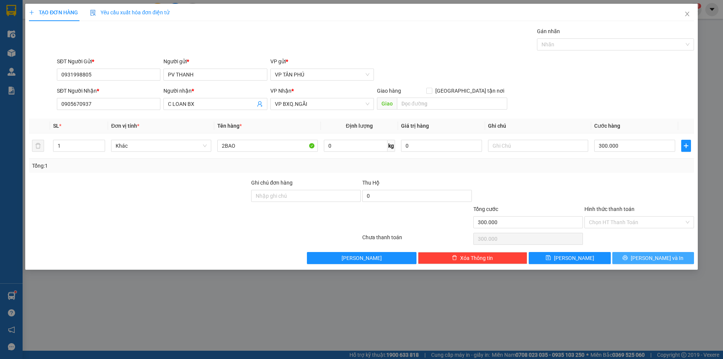
click at [629, 254] on button "[PERSON_NAME] và In" at bounding box center [654, 258] width 82 height 12
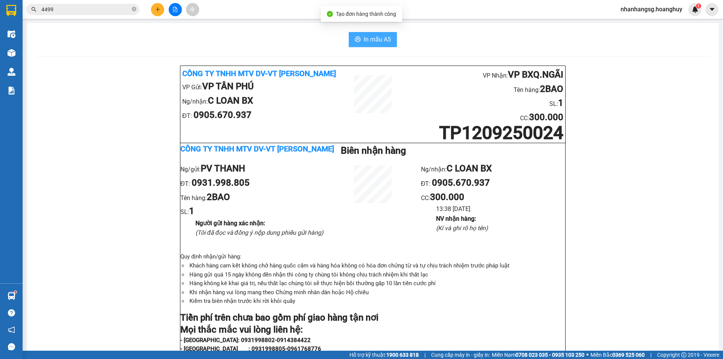
click at [379, 42] on span "In mẫu A5" at bounding box center [377, 39] width 27 height 9
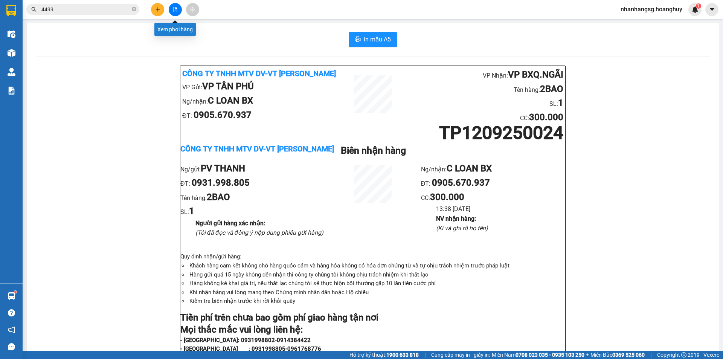
click at [177, 12] on button at bounding box center [175, 9] width 13 height 13
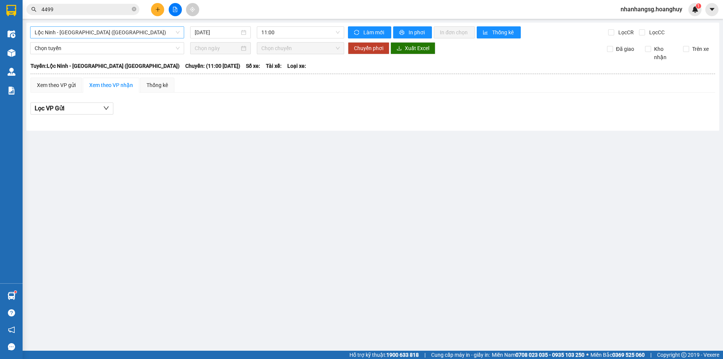
click at [122, 30] on span "Lộc Ninh - [GEOGRAPHIC_DATA] ([GEOGRAPHIC_DATA])" at bounding box center [107, 32] width 145 height 11
click at [109, 32] on span "Lộc Ninh - [GEOGRAPHIC_DATA] ([GEOGRAPHIC_DATA])" at bounding box center [107, 32] width 145 height 11
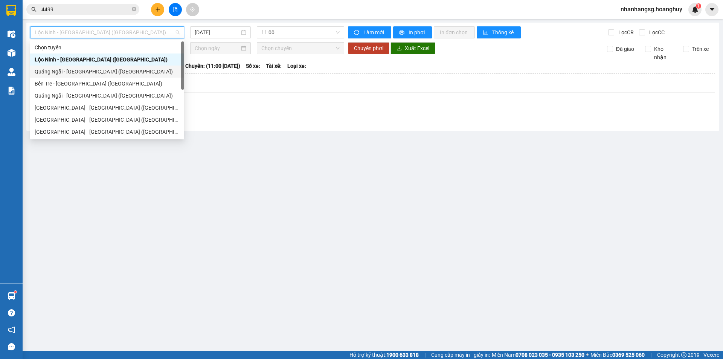
click at [88, 74] on div "Quảng Ngãi - [GEOGRAPHIC_DATA] ([GEOGRAPHIC_DATA])" at bounding box center [107, 71] width 145 height 8
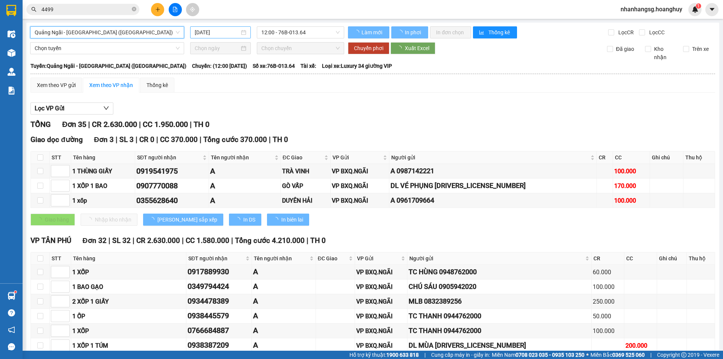
click at [196, 34] on input "[DATE]" at bounding box center [217, 32] width 45 height 8
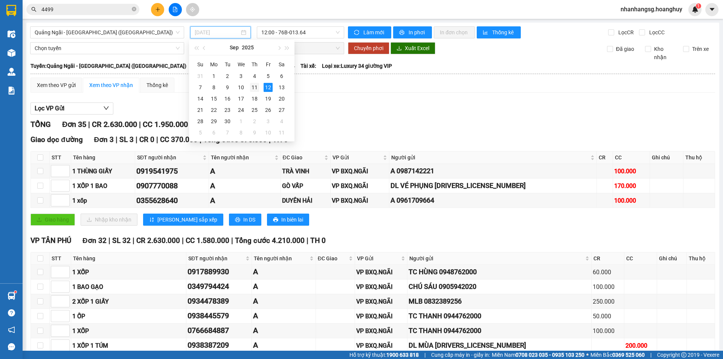
click at [251, 87] on div "11" at bounding box center [254, 87] width 9 height 9
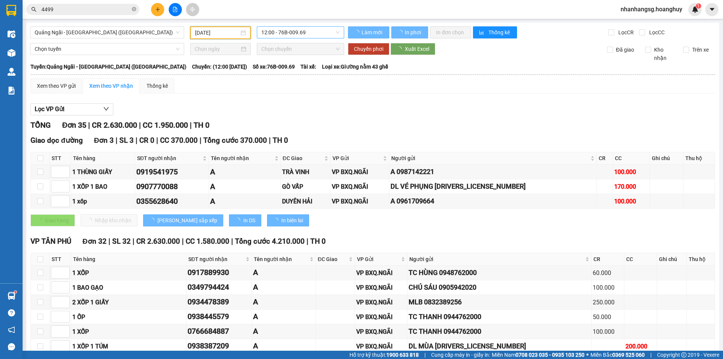
click at [283, 30] on span "12:00 - 76B-009.69" at bounding box center [300, 32] width 78 height 11
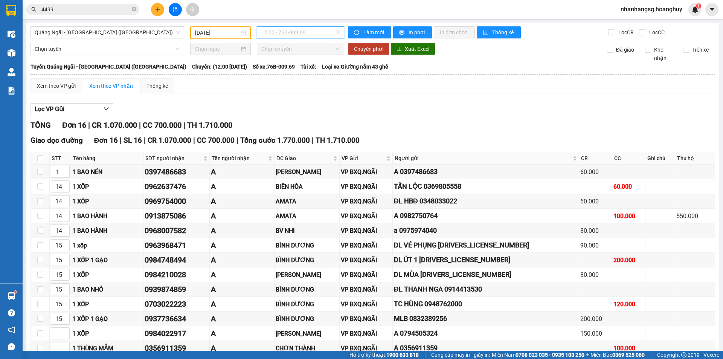
click at [282, 33] on span "12:00 - 76B-009.69" at bounding box center [300, 32] width 78 height 11
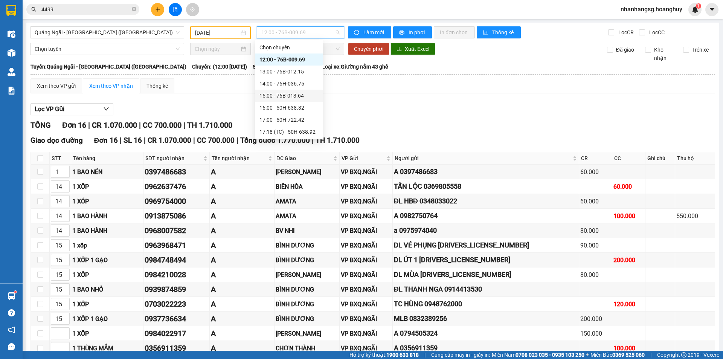
click at [284, 96] on div "15:00 - 76B-013.64" at bounding box center [289, 96] width 59 height 8
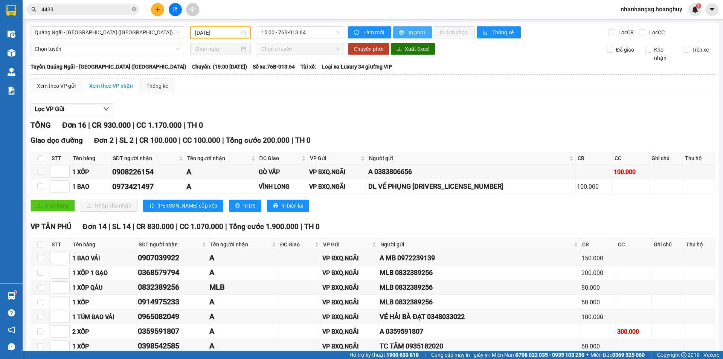
click at [411, 34] on span "In phơi" at bounding box center [417, 32] width 17 height 8
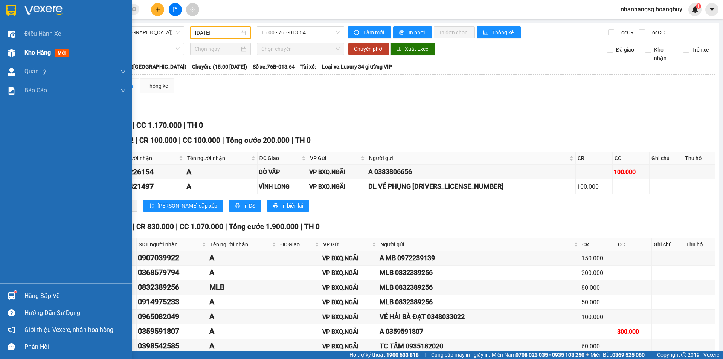
click at [28, 52] on span "Kho hàng" at bounding box center [37, 52] width 26 height 7
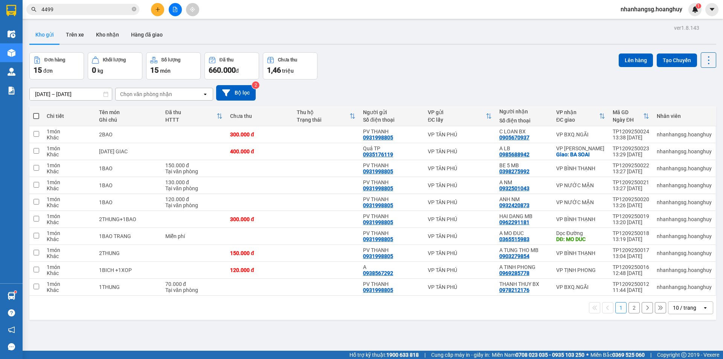
click at [173, 8] on icon "file-add" at bounding box center [175, 9] width 5 height 5
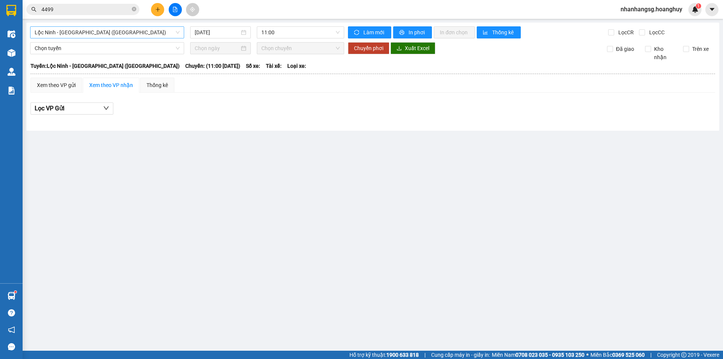
click at [130, 30] on span "Lộc Ninh - [GEOGRAPHIC_DATA] ([GEOGRAPHIC_DATA])" at bounding box center [107, 32] width 145 height 11
click at [128, 30] on span "Lộc Ninh - [GEOGRAPHIC_DATA] ([GEOGRAPHIC_DATA])" at bounding box center [107, 32] width 145 height 11
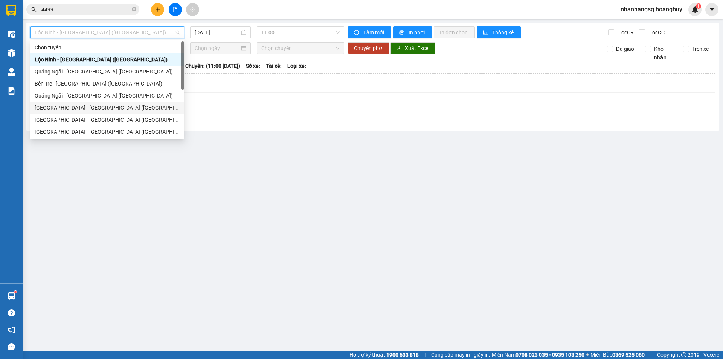
click at [86, 108] on div "[GEOGRAPHIC_DATA] - [GEOGRAPHIC_DATA] ([GEOGRAPHIC_DATA])" at bounding box center [107, 108] width 145 height 8
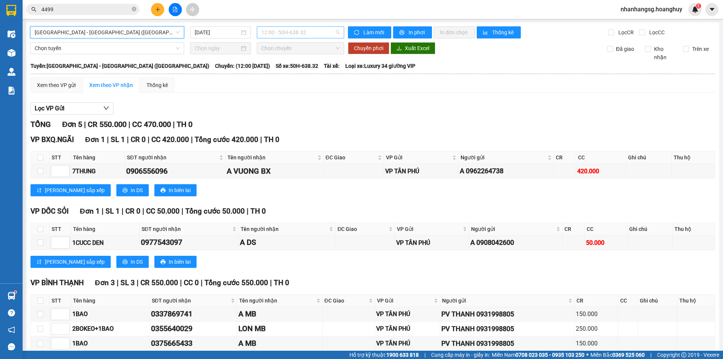
click at [286, 32] on span "12:00 - 50H-638.32" at bounding box center [300, 32] width 78 height 11
click at [287, 32] on span "12:00 - 50H-638.32" at bounding box center [300, 32] width 78 height 11
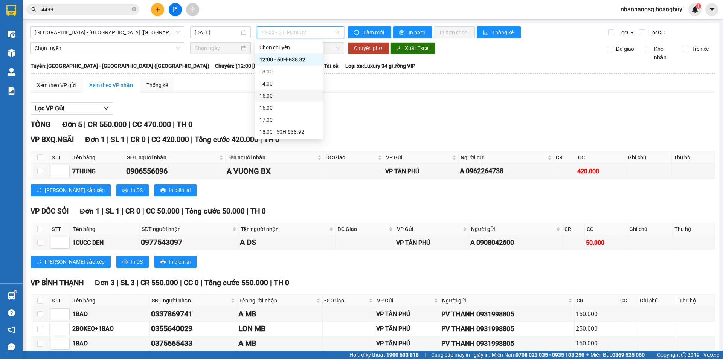
scroll to position [24, 0]
click at [281, 106] on div "18:00 - 50H-638.92" at bounding box center [289, 108] width 59 height 8
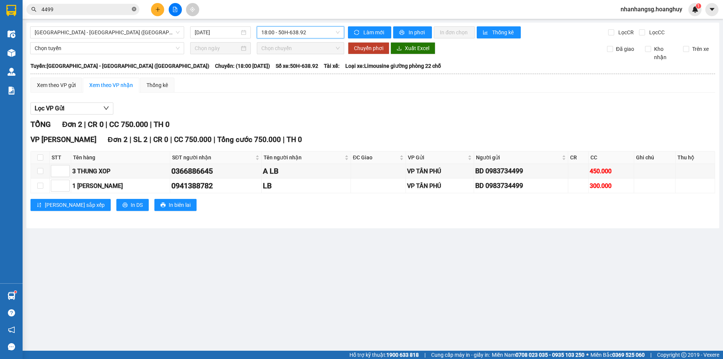
click at [136, 9] on icon "close-circle" at bounding box center [134, 9] width 5 height 5
click at [157, 9] on icon "plus" at bounding box center [158, 9] width 4 height 0
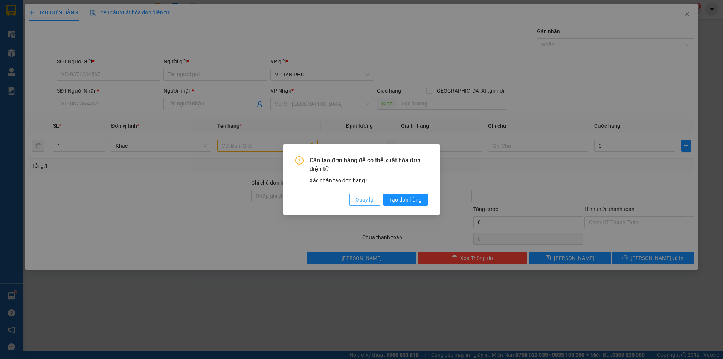
click at [363, 201] on span "Quay lại" at bounding box center [365, 200] width 19 height 8
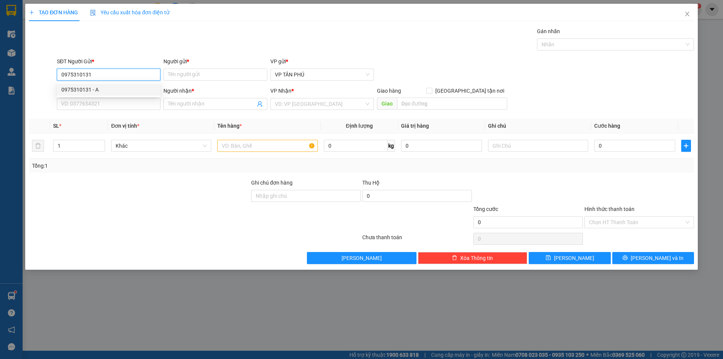
click at [101, 87] on div "0975310131 - A" at bounding box center [108, 90] width 95 height 8
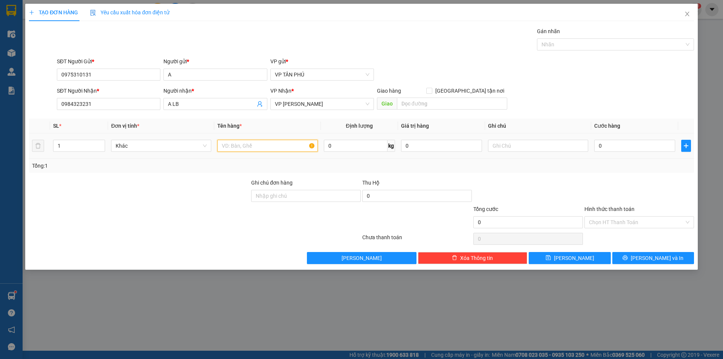
click at [253, 145] on input "text" at bounding box center [267, 146] width 100 height 12
click at [602, 147] on input "0" at bounding box center [635, 146] width 81 height 12
click at [616, 223] on input "Hình thức thanh toán" at bounding box center [636, 222] width 95 height 11
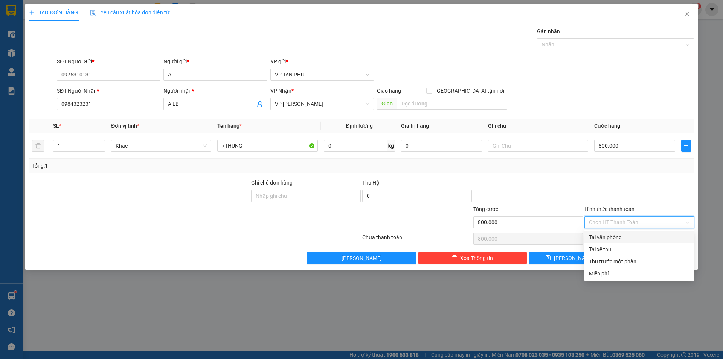
click at [616, 236] on div "Tại văn phòng" at bounding box center [639, 237] width 101 height 8
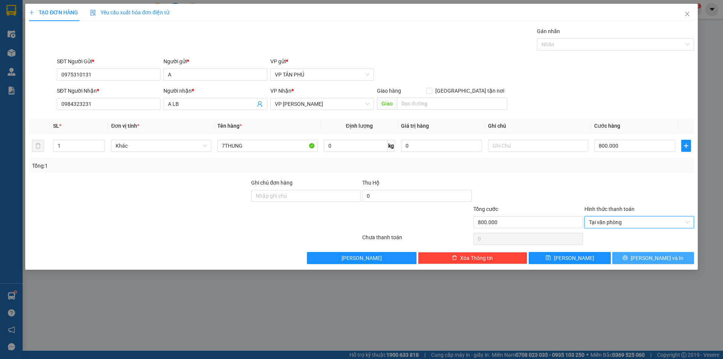
click at [635, 255] on button "[PERSON_NAME] và In" at bounding box center [654, 258] width 82 height 12
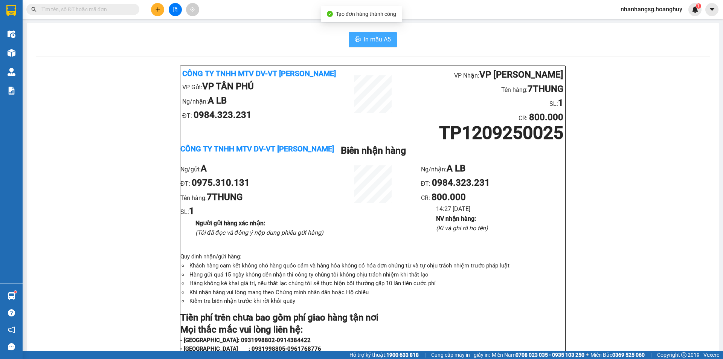
click at [360, 41] on button "In mẫu A5" at bounding box center [373, 39] width 48 height 15
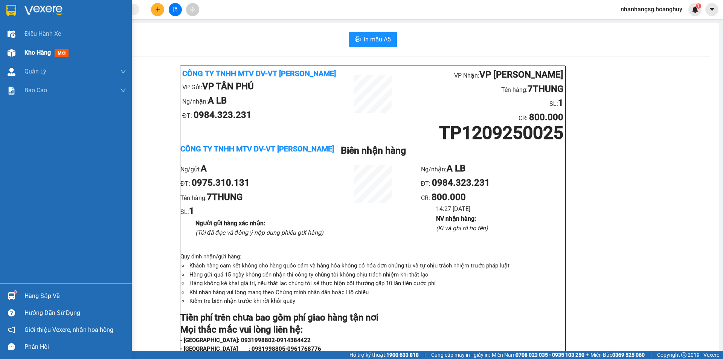
click at [36, 53] on span "Kho hàng" at bounding box center [37, 52] width 26 height 7
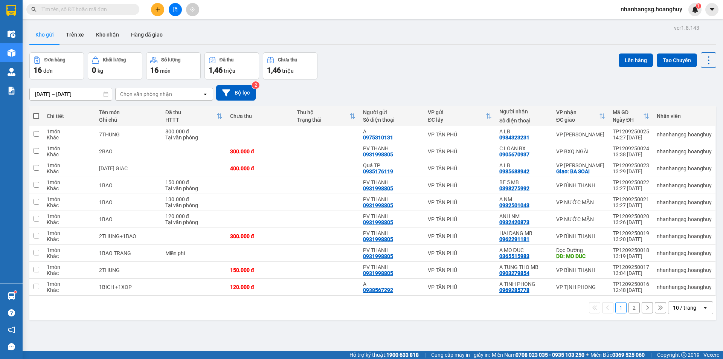
click at [35, 116] on span at bounding box center [36, 116] width 6 height 6
click at [36, 112] on input "checkbox" at bounding box center [36, 112] width 0 height 0
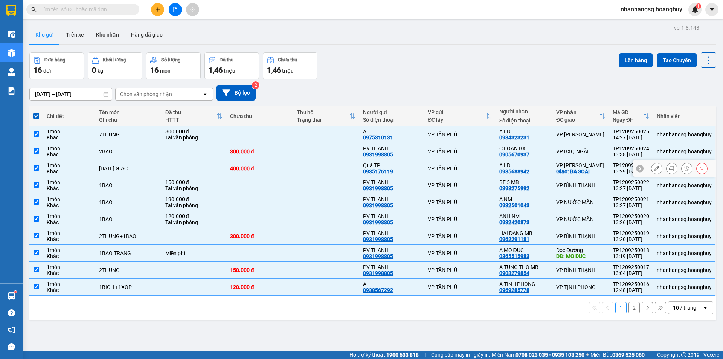
click at [163, 165] on td at bounding box center [194, 168] width 65 height 17
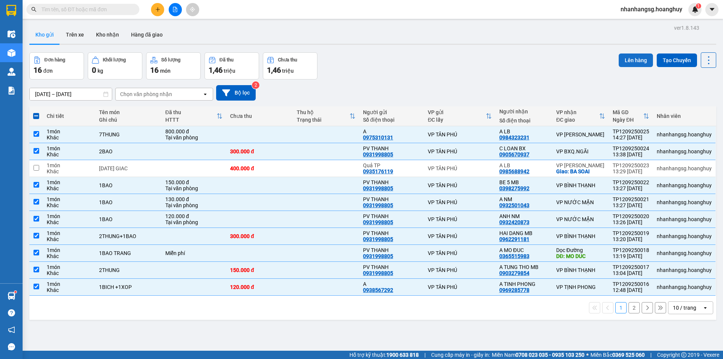
click at [627, 59] on button "Lên hàng" at bounding box center [636, 60] width 34 height 14
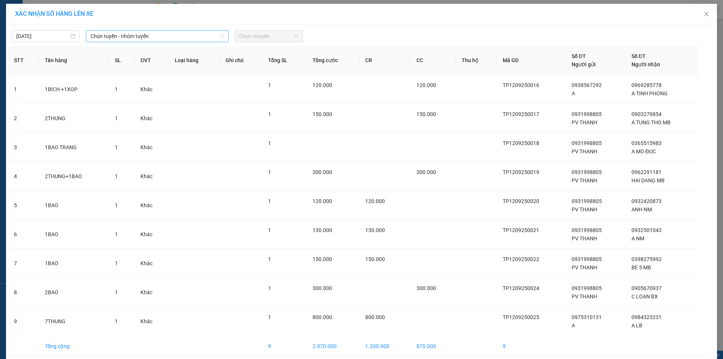
click at [147, 36] on span "Chọn tuyến - nhóm tuyến" at bounding box center [157, 36] width 134 height 11
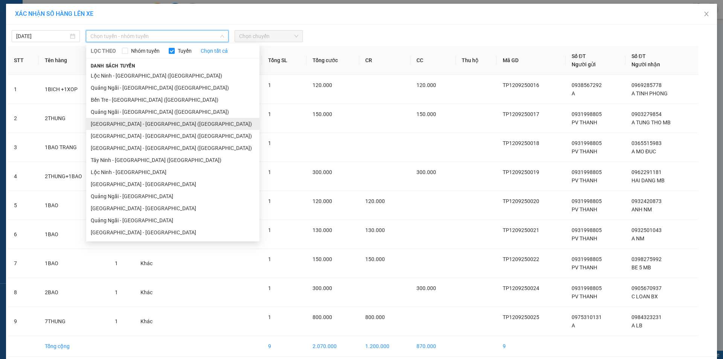
click at [128, 123] on li "[GEOGRAPHIC_DATA] - [GEOGRAPHIC_DATA] ([GEOGRAPHIC_DATA])" at bounding box center [172, 124] width 173 height 12
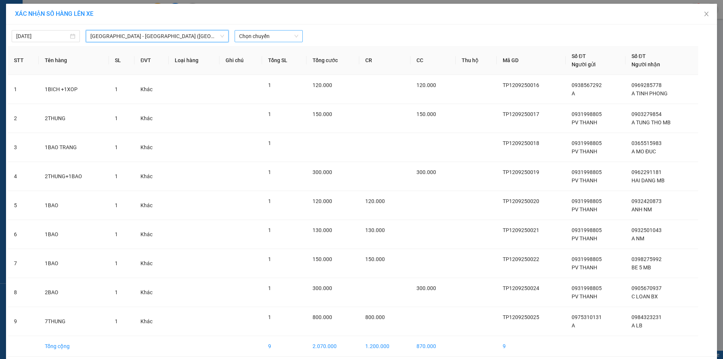
click at [250, 39] on span "Chọn chuyến" at bounding box center [268, 36] width 59 height 11
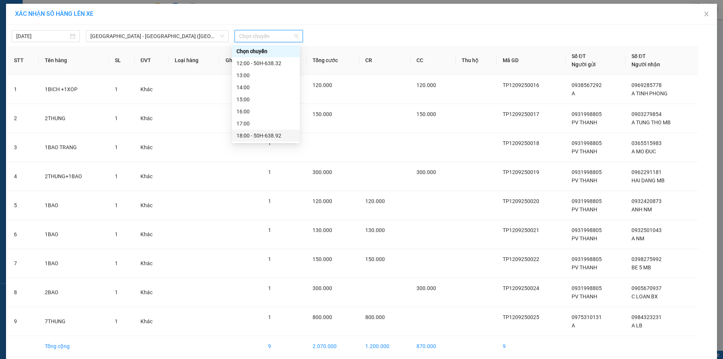
click at [271, 137] on div "18:00 - 50H-638.92" at bounding box center [266, 135] width 59 height 8
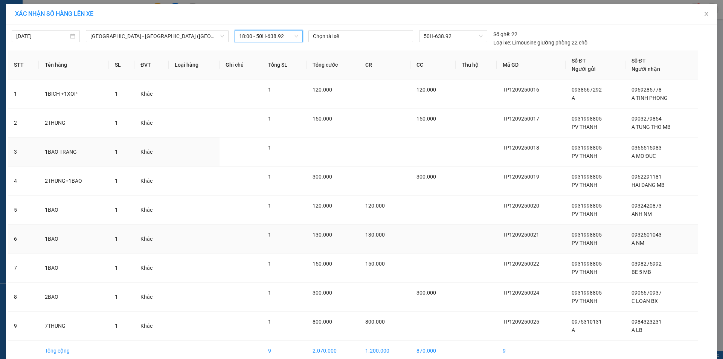
scroll to position [37, 0]
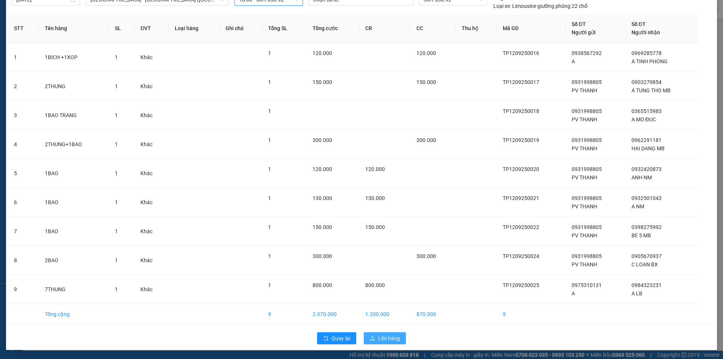
click at [378, 336] on span "Lên hàng" at bounding box center [389, 338] width 22 height 8
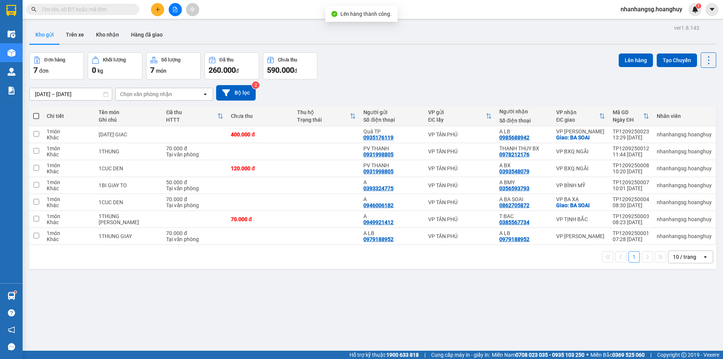
click at [36, 115] on span at bounding box center [36, 116] width 6 height 6
click at [36, 112] on input "checkbox" at bounding box center [36, 112] width 0 height 0
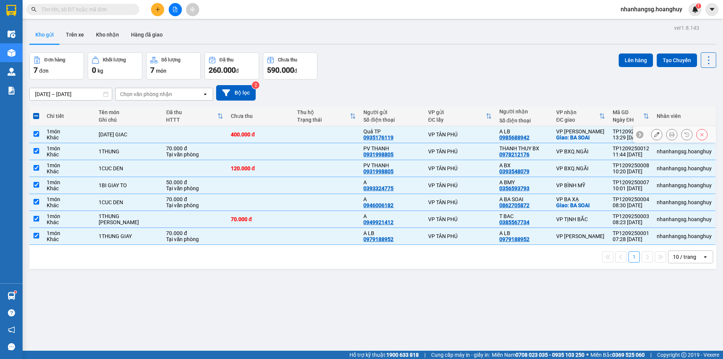
click at [140, 128] on td "[DATE] GIAC" at bounding box center [128, 134] width 67 height 17
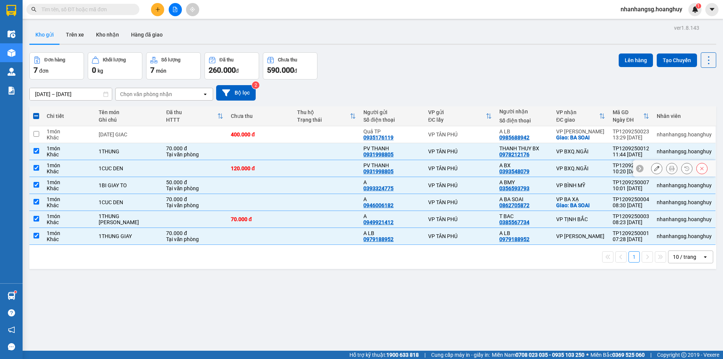
click at [136, 164] on td "1CUC DEN" at bounding box center [128, 168] width 67 height 17
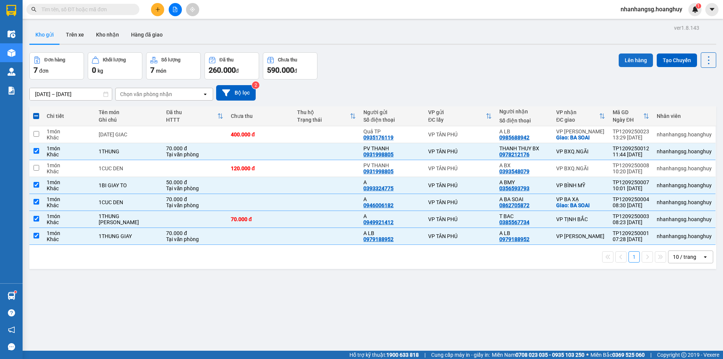
click at [630, 60] on button "Lên hàng" at bounding box center [636, 60] width 34 height 14
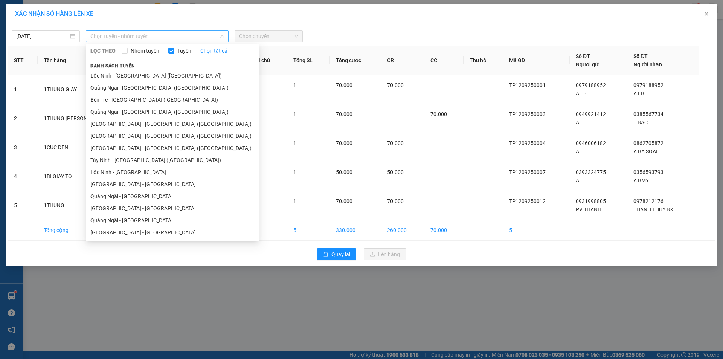
click at [158, 38] on span "Chọn tuyến - nhóm tuyến" at bounding box center [157, 36] width 134 height 11
click at [125, 121] on li "[GEOGRAPHIC_DATA] - [GEOGRAPHIC_DATA] ([GEOGRAPHIC_DATA])" at bounding box center [172, 124] width 173 height 12
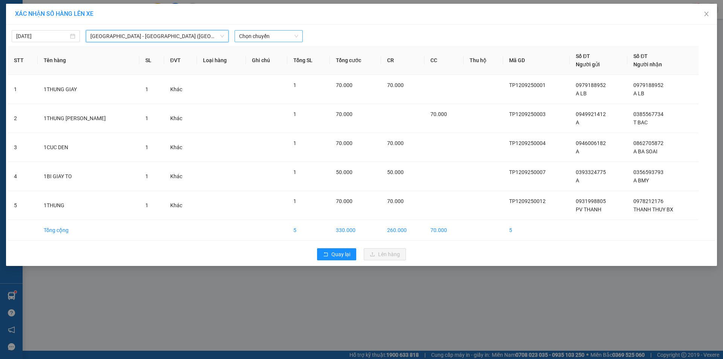
click at [275, 33] on span "Chọn chuyến" at bounding box center [268, 36] width 59 height 11
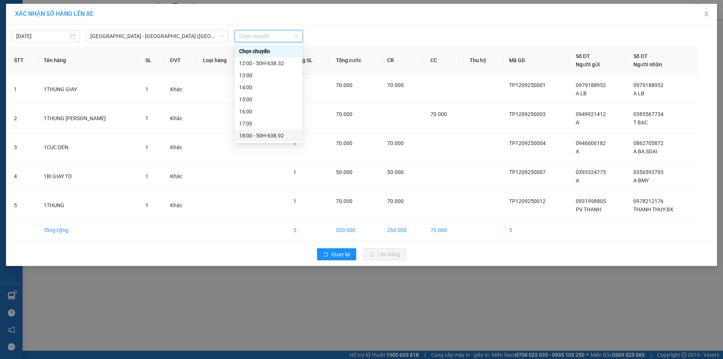
click at [280, 137] on div "18:00 - 50H-638.92" at bounding box center [268, 135] width 59 height 8
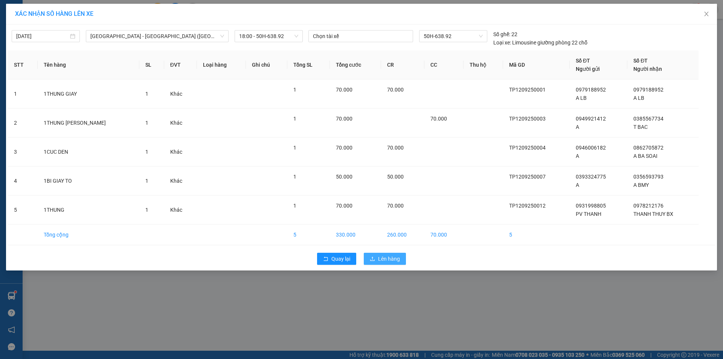
click at [388, 261] on span "Lên hàng" at bounding box center [389, 259] width 22 height 8
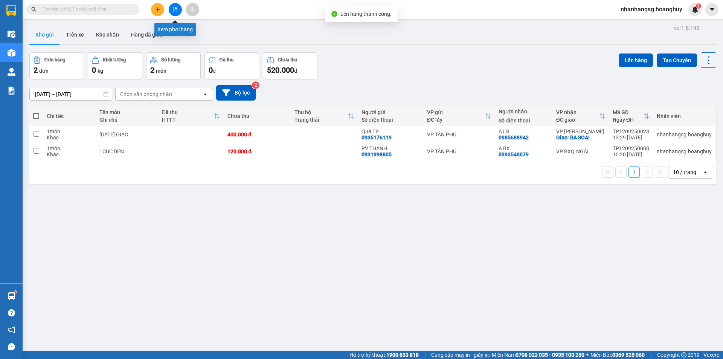
click at [175, 8] on icon "file-add" at bounding box center [175, 9] width 5 height 5
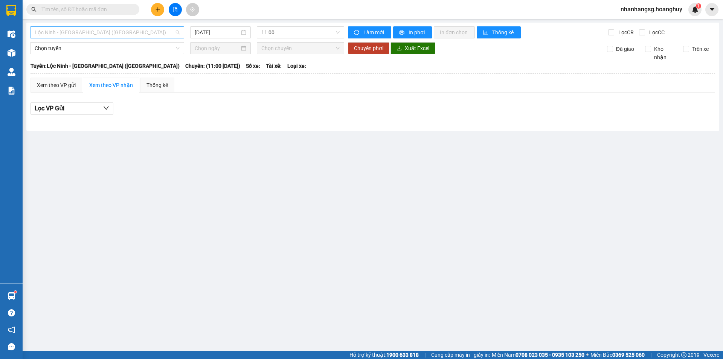
click at [95, 31] on span "Lộc Ninh - [GEOGRAPHIC_DATA] ([GEOGRAPHIC_DATA])" at bounding box center [107, 32] width 145 height 11
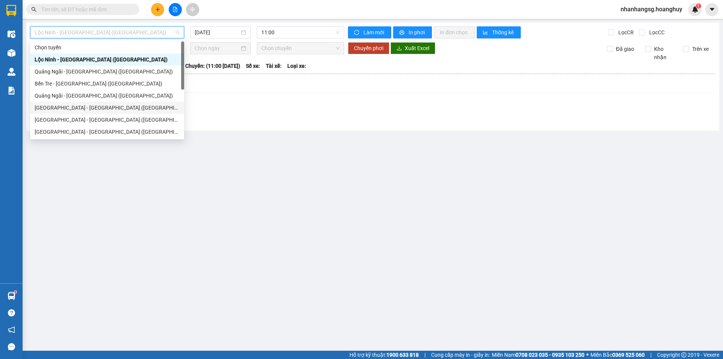
click at [74, 107] on div "[GEOGRAPHIC_DATA] - [GEOGRAPHIC_DATA] ([GEOGRAPHIC_DATA])" at bounding box center [107, 108] width 145 height 8
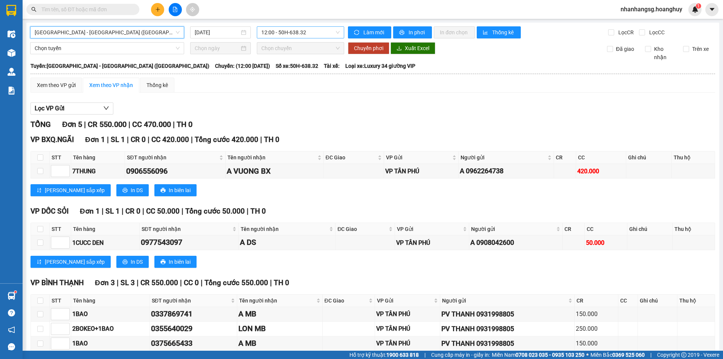
click at [295, 33] on span "12:00 - 50H-638.32" at bounding box center [300, 32] width 78 height 11
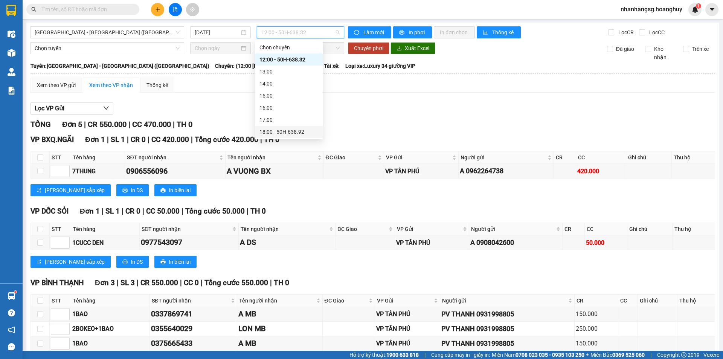
click at [284, 132] on div "18:00 - 50H-638.92" at bounding box center [289, 132] width 59 height 8
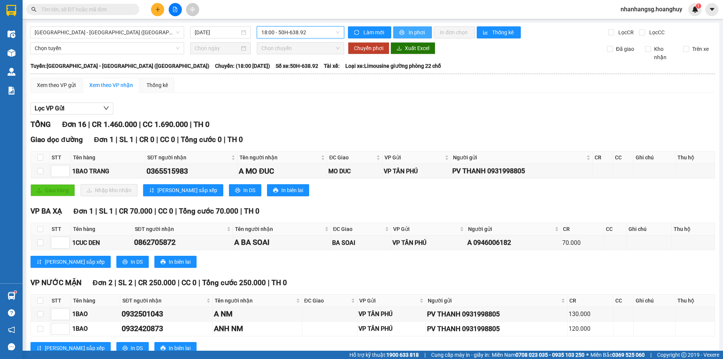
click at [409, 32] on span "In phơi" at bounding box center [417, 32] width 17 height 8
click at [156, 9] on icon "plus" at bounding box center [157, 9] width 5 height 5
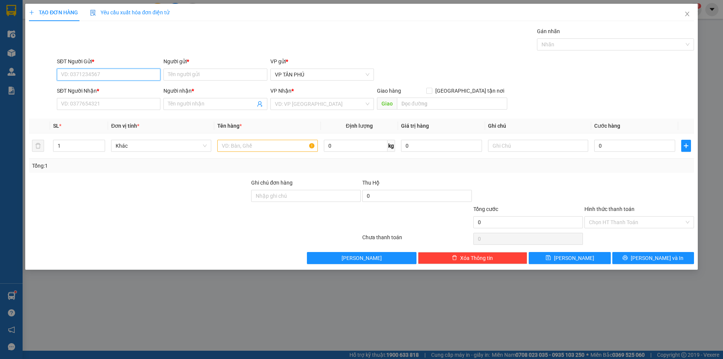
click at [113, 74] on input "SĐT Người Gửi *" at bounding box center [109, 75] width 104 height 12
click at [103, 78] on input "807" at bounding box center [109, 75] width 104 height 12
click at [171, 78] on input "Người gửi *" at bounding box center [216, 75] width 104 height 12
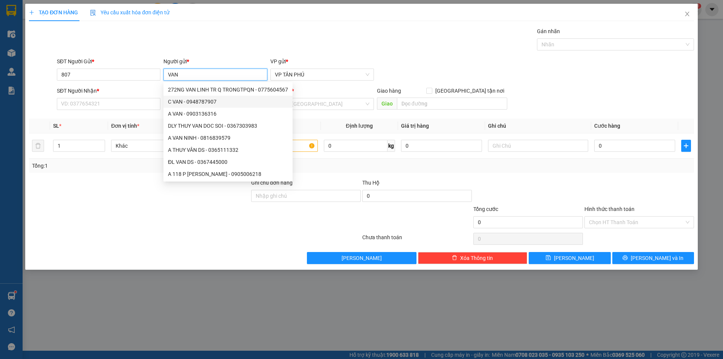
click at [214, 99] on div "C VAN - 0948787907" at bounding box center [228, 102] width 120 height 8
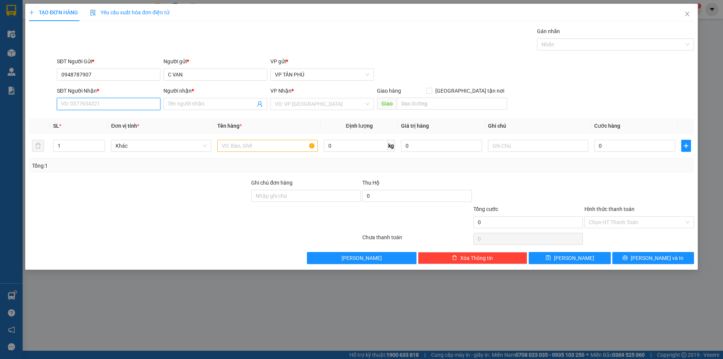
click at [145, 100] on input "SĐT Người Nhận *" at bounding box center [109, 104] width 104 height 12
click at [185, 75] on input "C VAN" at bounding box center [216, 75] width 104 height 12
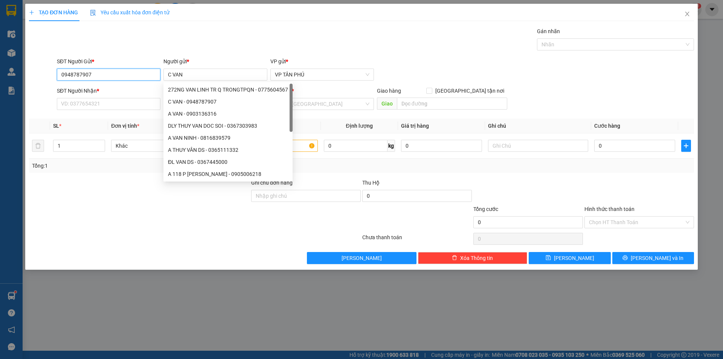
click at [130, 73] on input "0948787907" at bounding box center [109, 75] width 104 height 12
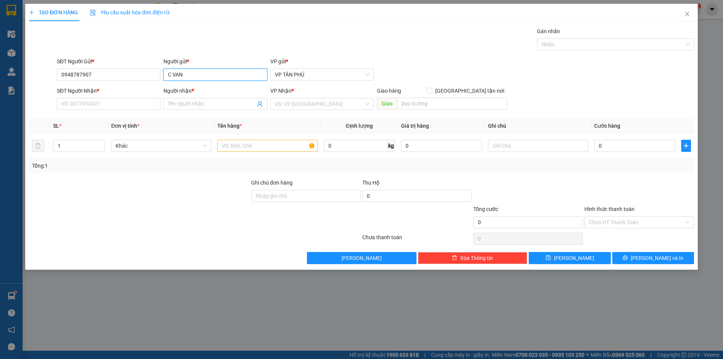
click at [180, 72] on input "C VAN" at bounding box center [216, 75] width 104 height 12
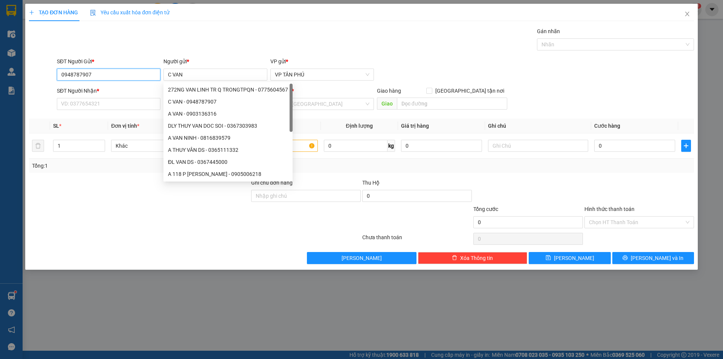
click at [134, 73] on input "0948787907" at bounding box center [109, 75] width 104 height 12
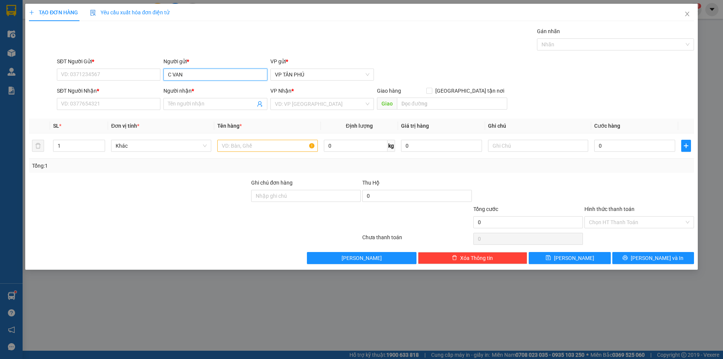
click at [184, 74] on input "C VAN" at bounding box center [216, 75] width 104 height 12
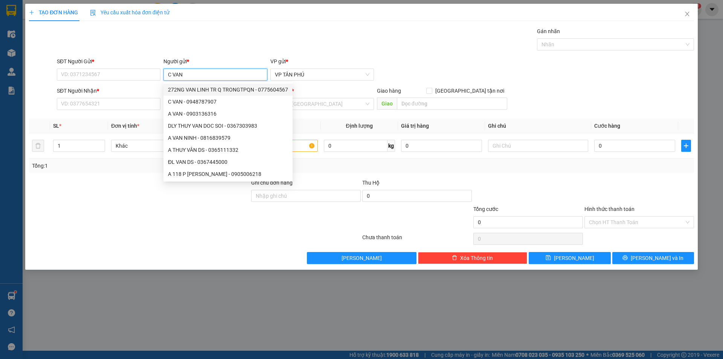
click at [186, 76] on input "C VAN" at bounding box center [216, 75] width 104 height 12
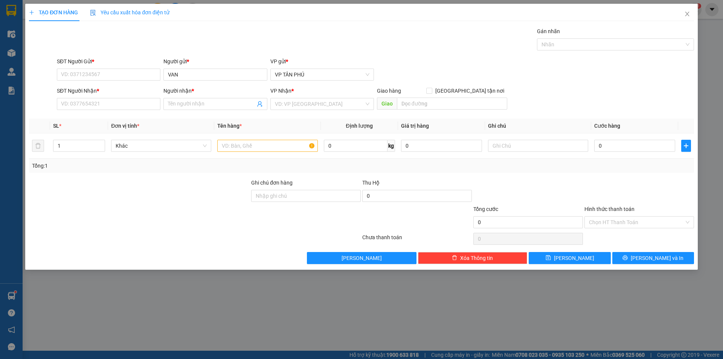
click at [229, 228] on div at bounding box center [139, 218] width 222 height 26
click at [127, 71] on input "SĐT Người Gửi *" at bounding box center [109, 75] width 104 height 12
click at [118, 92] on div "0931998805 - [PERSON_NAME]" at bounding box center [108, 90] width 95 height 8
click at [121, 104] on input "0905670937" at bounding box center [109, 104] width 104 height 12
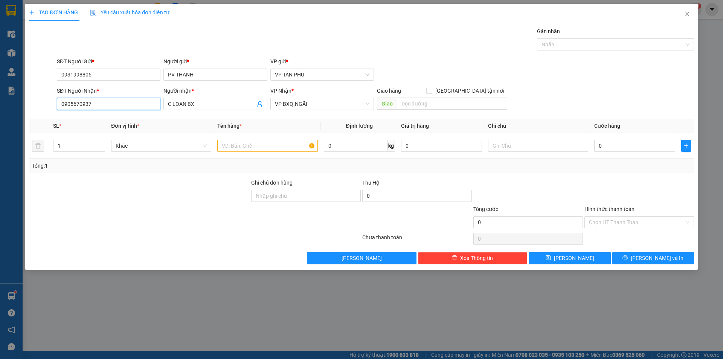
click at [121, 104] on input "0905670937" at bounding box center [109, 104] width 104 height 12
click at [110, 120] on div "0974546618 - THIEN LB" at bounding box center [108, 119] width 95 height 8
click at [245, 146] on input "text" at bounding box center [267, 146] width 100 height 12
click at [647, 146] on input "0" at bounding box center [635, 146] width 81 height 12
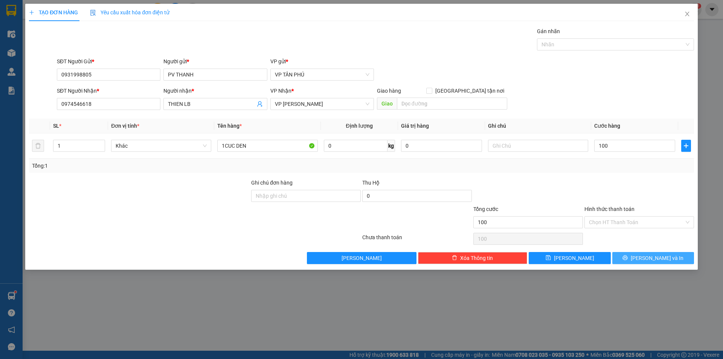
click at [631, 255] on button "[PERSON_NAME] và In" at bounding box center [654, 258] width 82 height 12
click at [632, 255] on button "[PERSON_NAME] và In" at bounding box center [654, 258] width 82 height 12
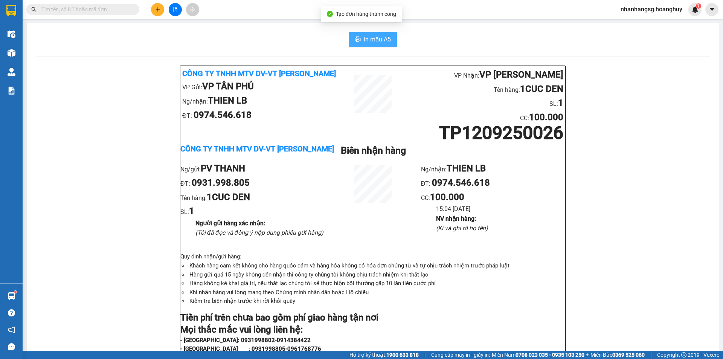
click at [364, 37] on span "In mẫu A5" at bounding box center [377, 39] width 27 height 9
